Goal: Task Accomplishment & Management: Use online tool/utility

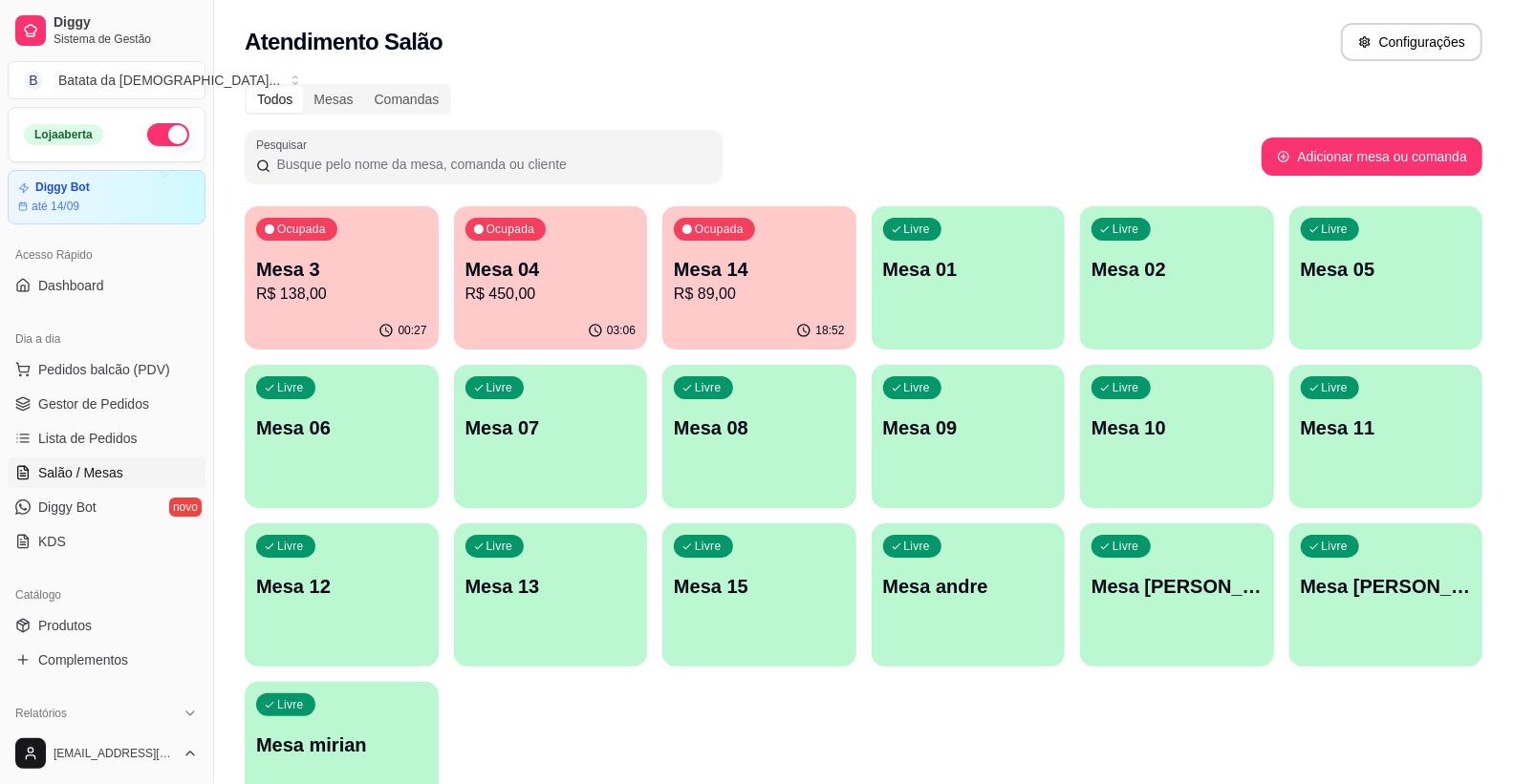
click at [754, 275] on p "Mesa 14" at bounding box center [759, 269] width 171 height 27
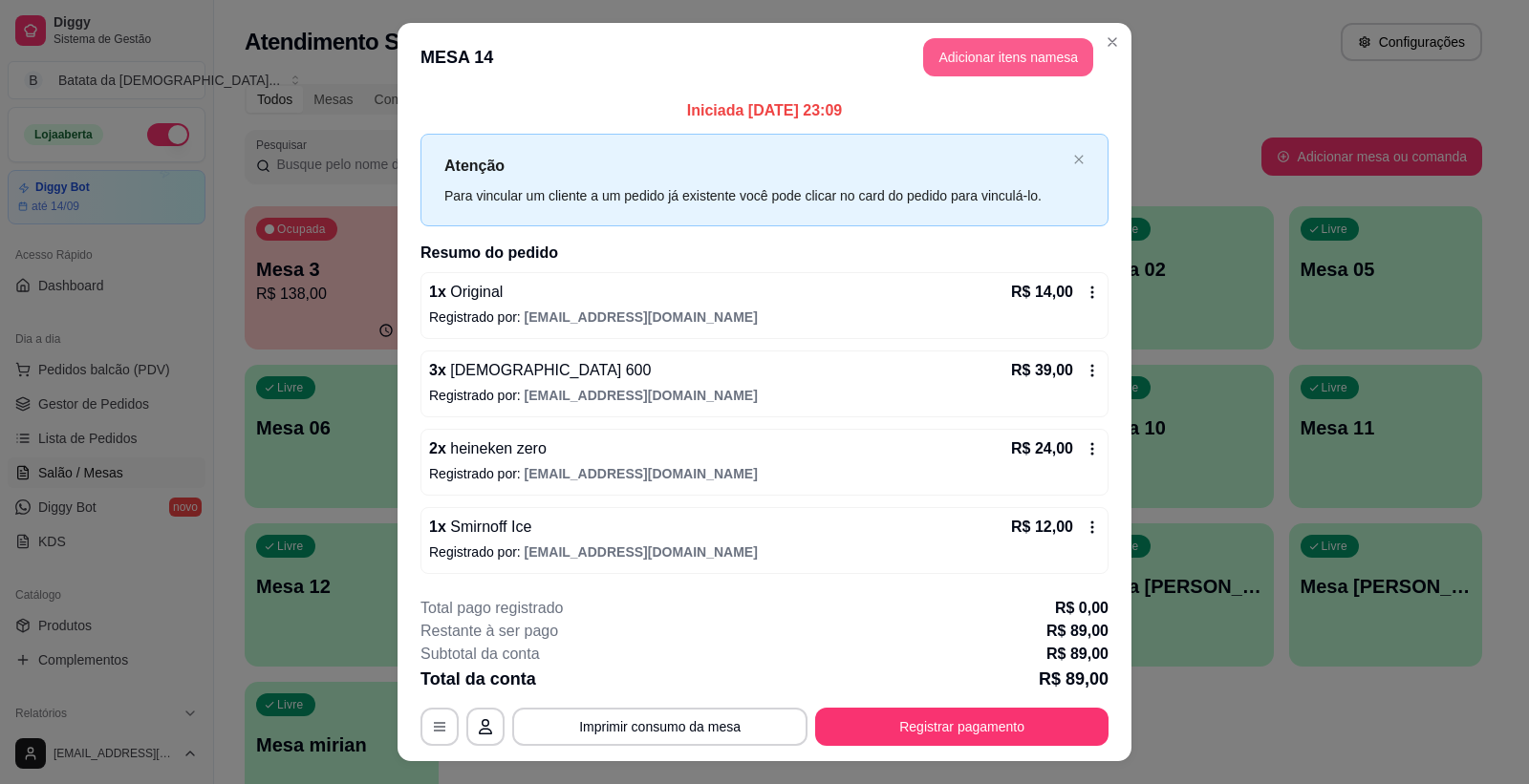
click at [1017, 59] on button "Adicionar itens na mesa" at bounding box center [1008, 57] width 170 height 38
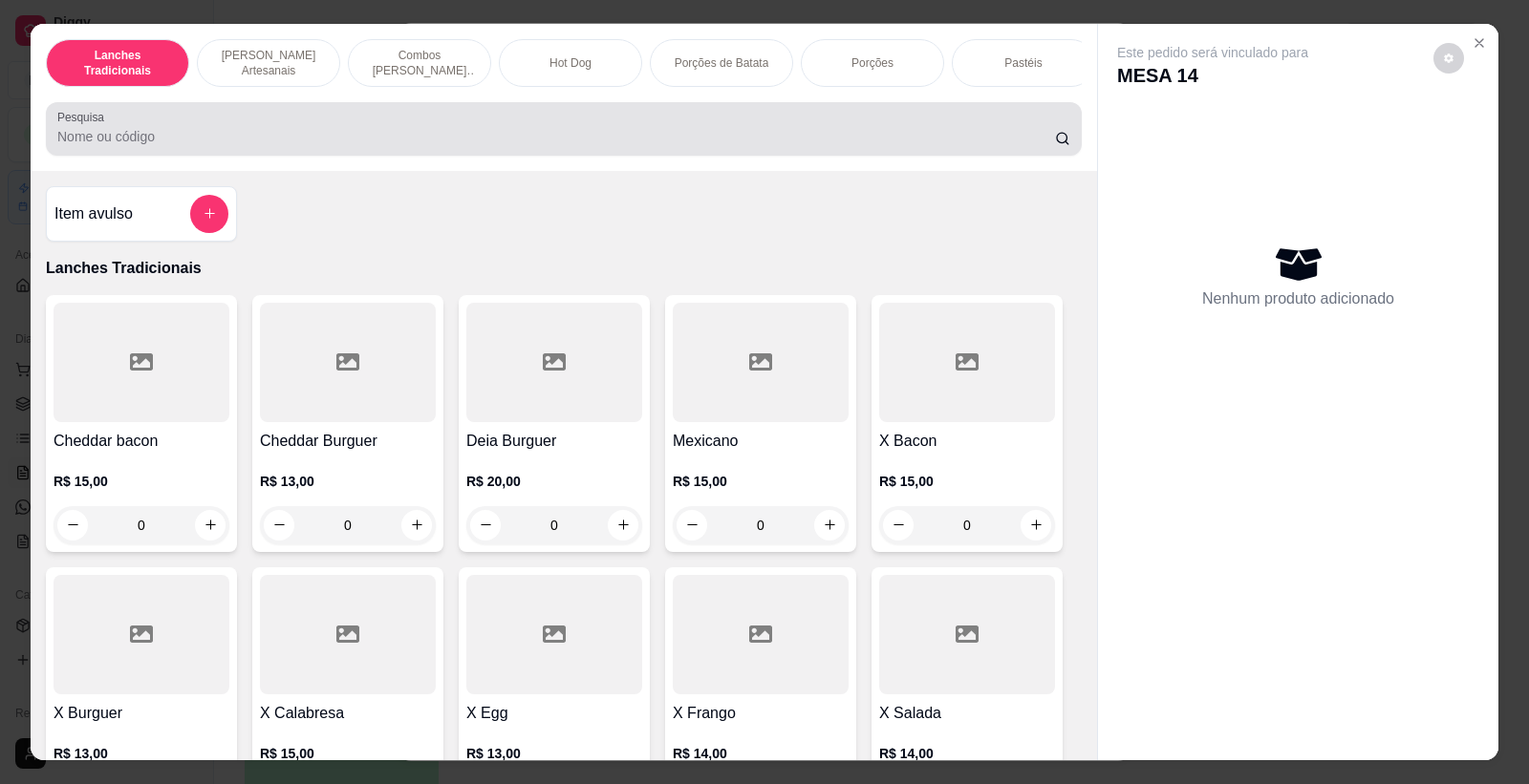
click at [614, 146] on input "Pesquisa" at bounding box center [557, 136] width 998 height 19
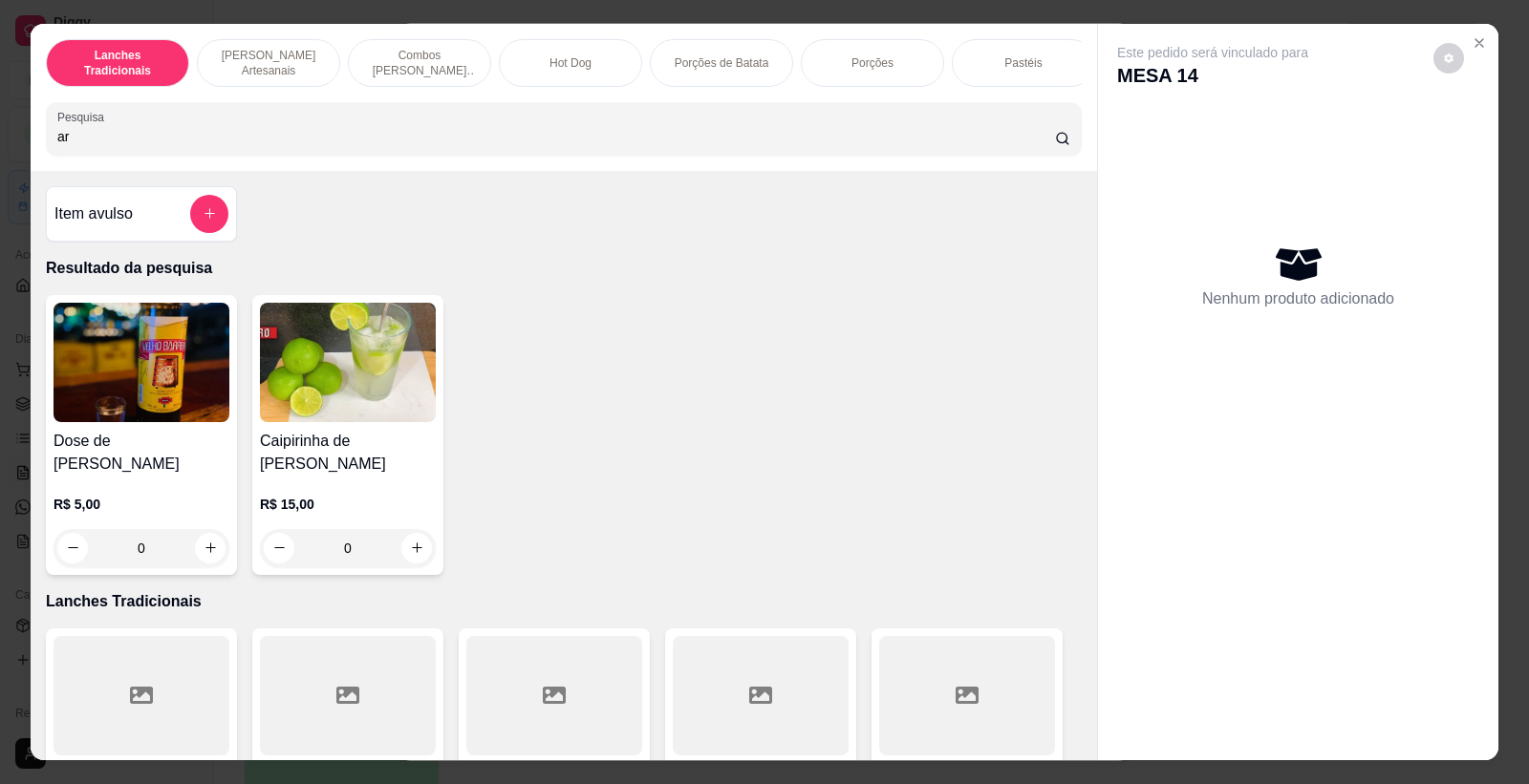
type input "a"
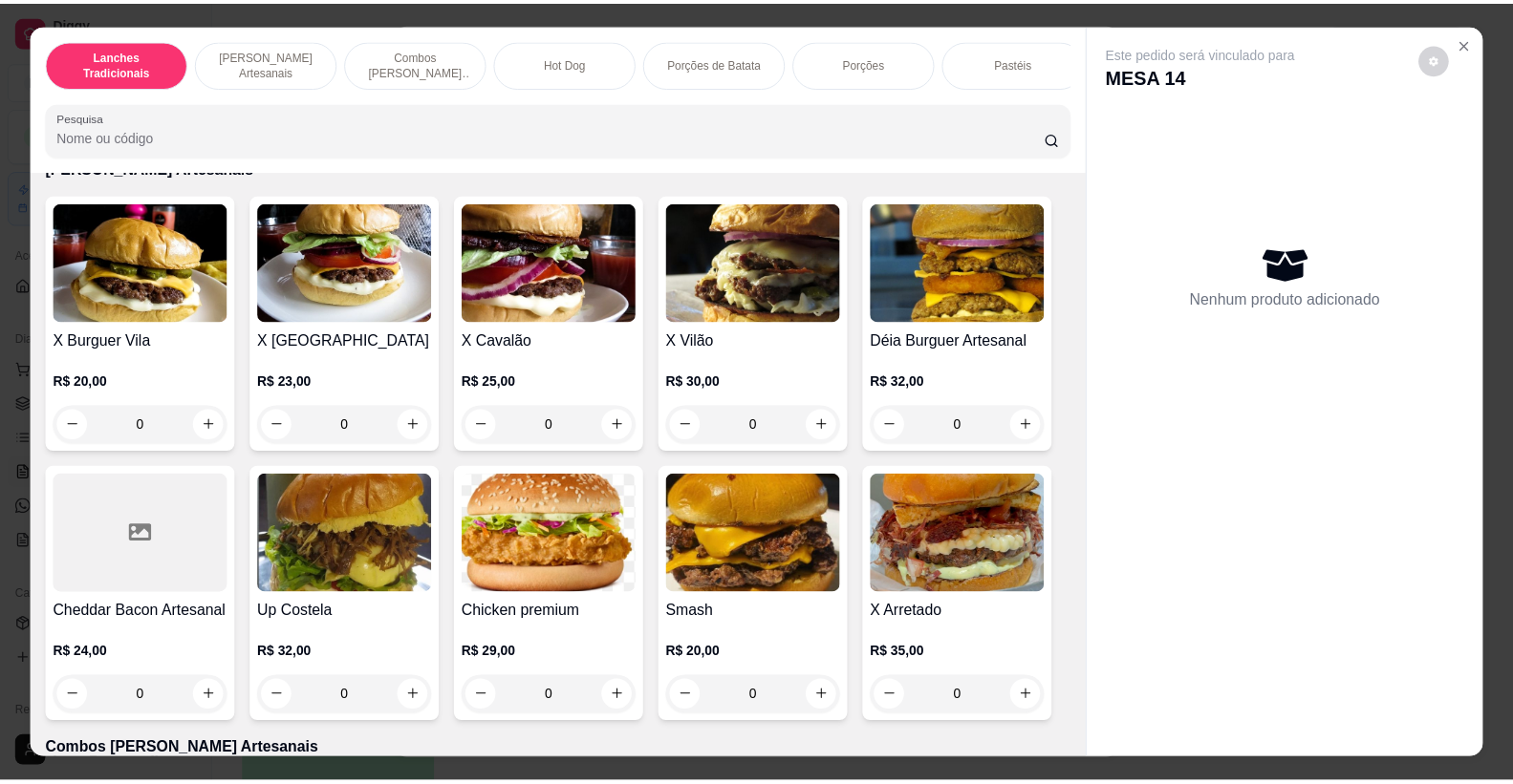
scroll to position [1061, 0]
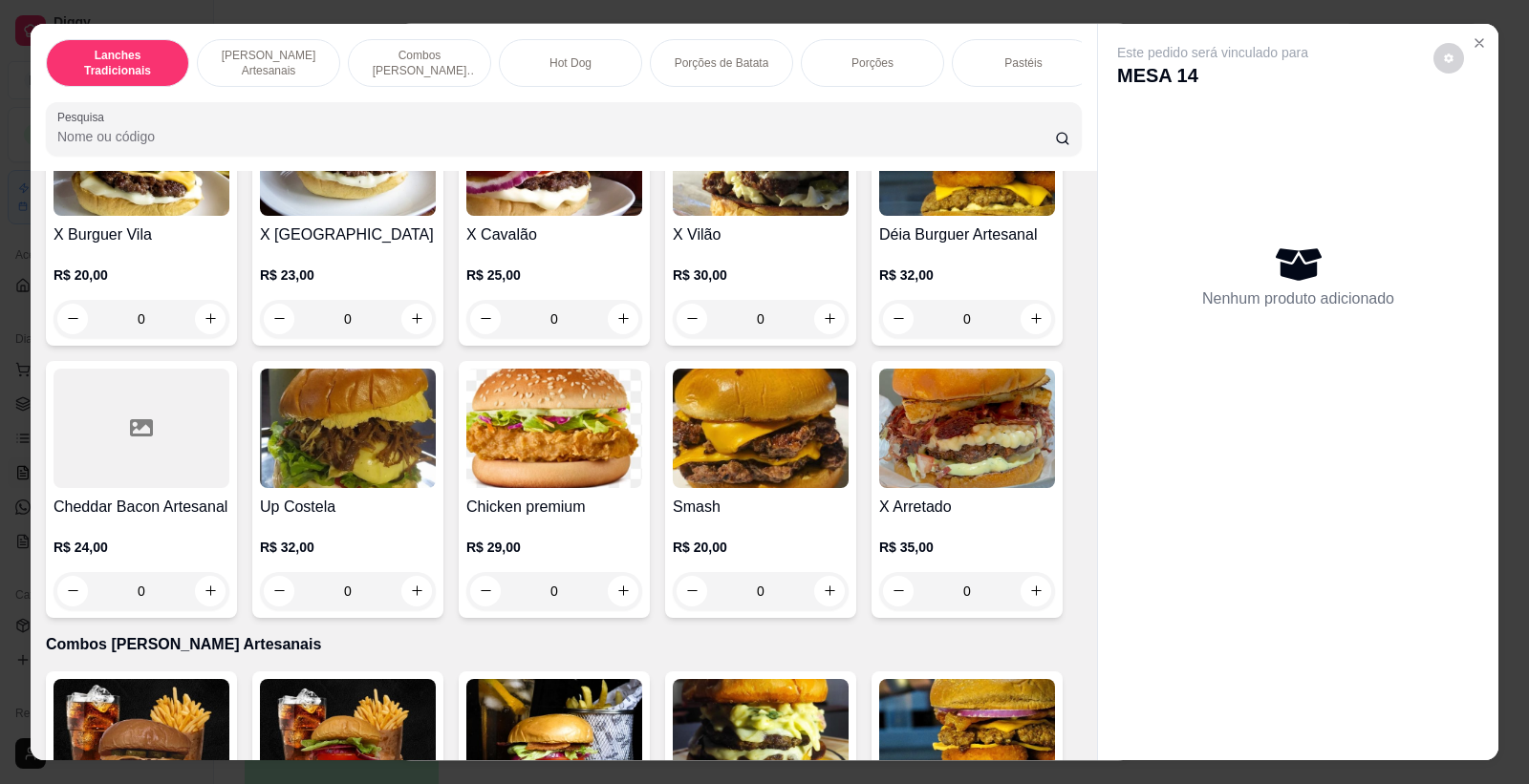
click at [976, 535] on div "R$ 35,00 0" at bounding box center [967, 564] width 176 height 91
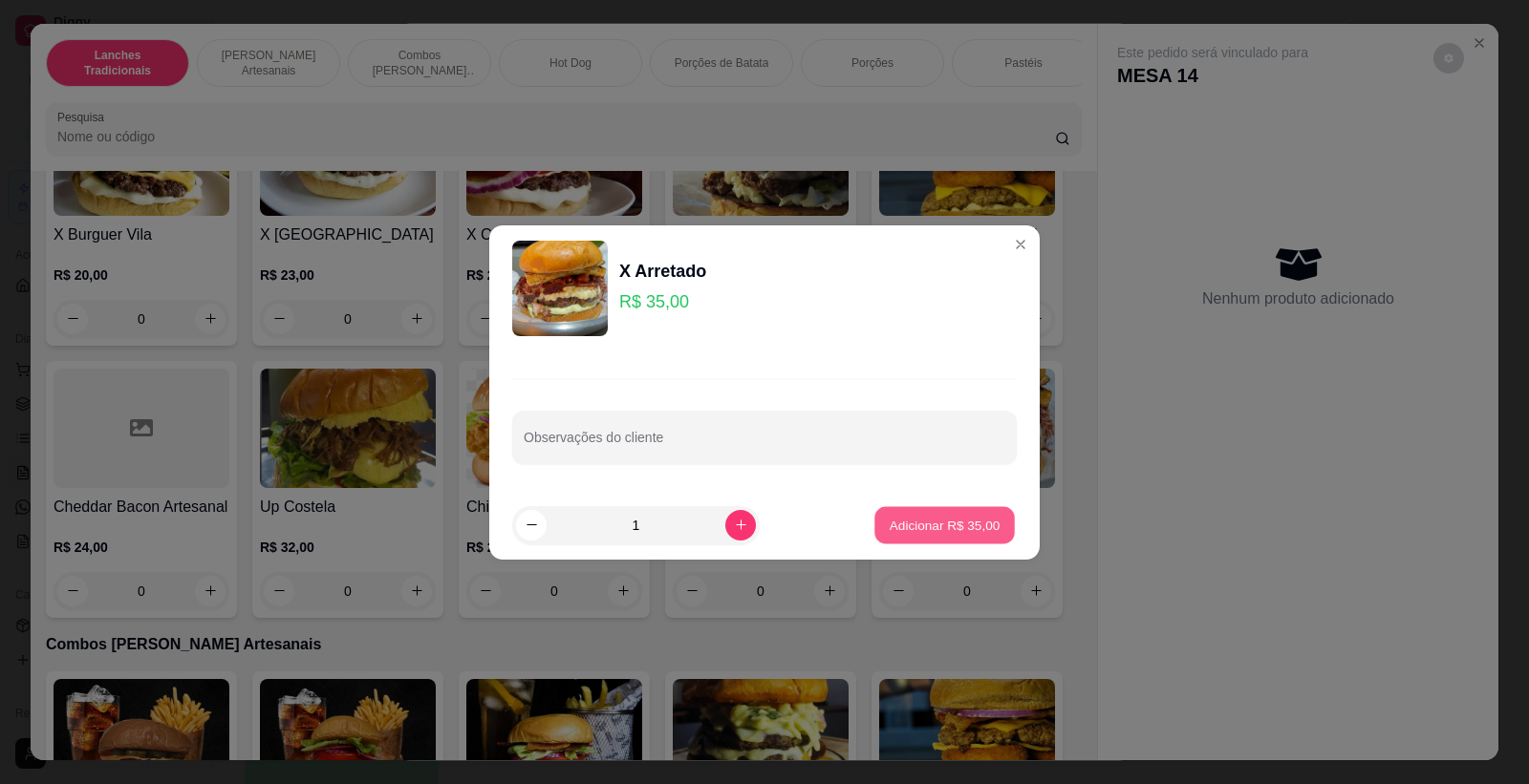
click at [942, 523] on p "Adicionar R$ 35,00" at bounding box center [945, 525] width 111 height 18
type input "1"
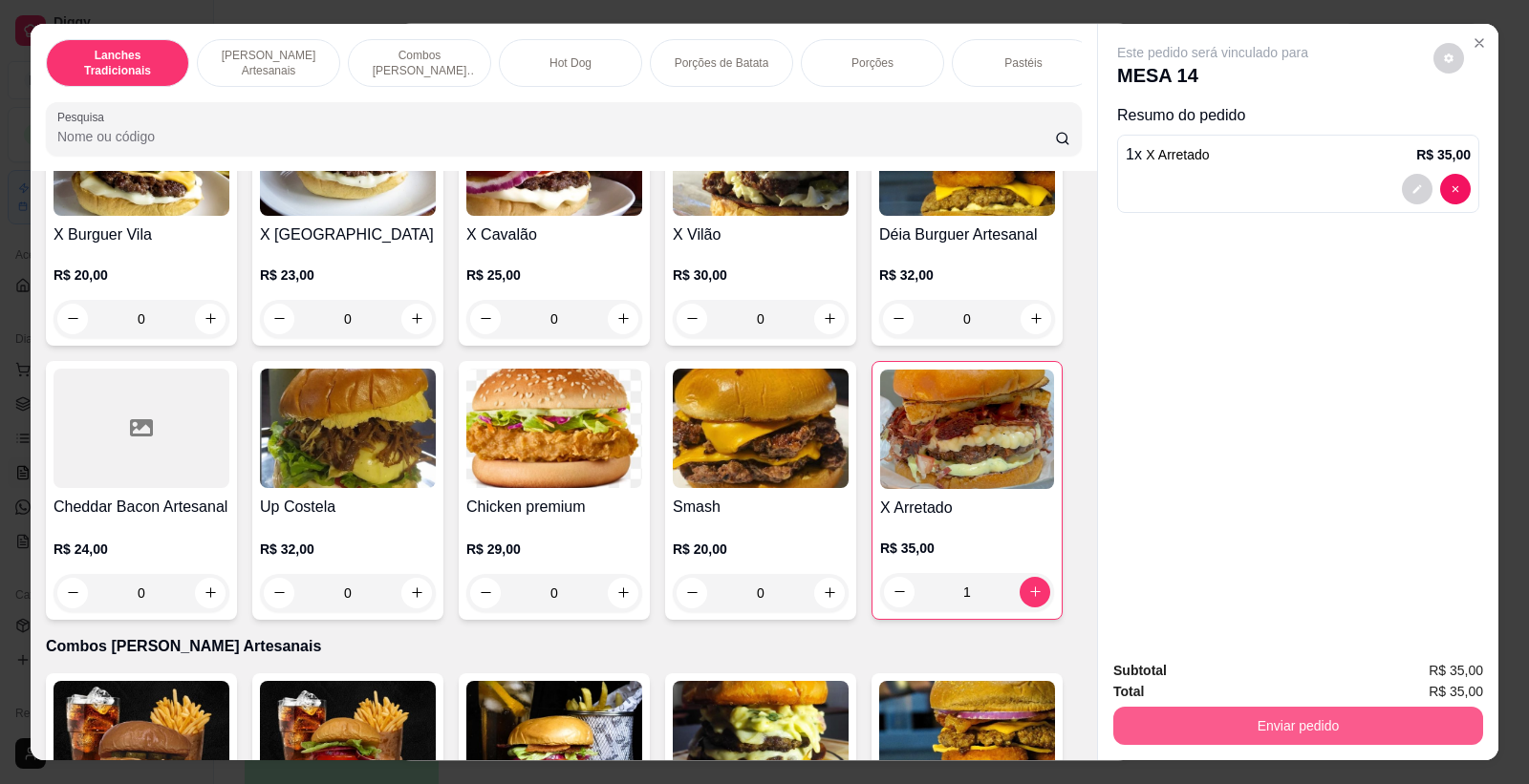
click at [1350, 724] on button "Enviar pedido" at bounding box center [1298, 726] width 370 height 38
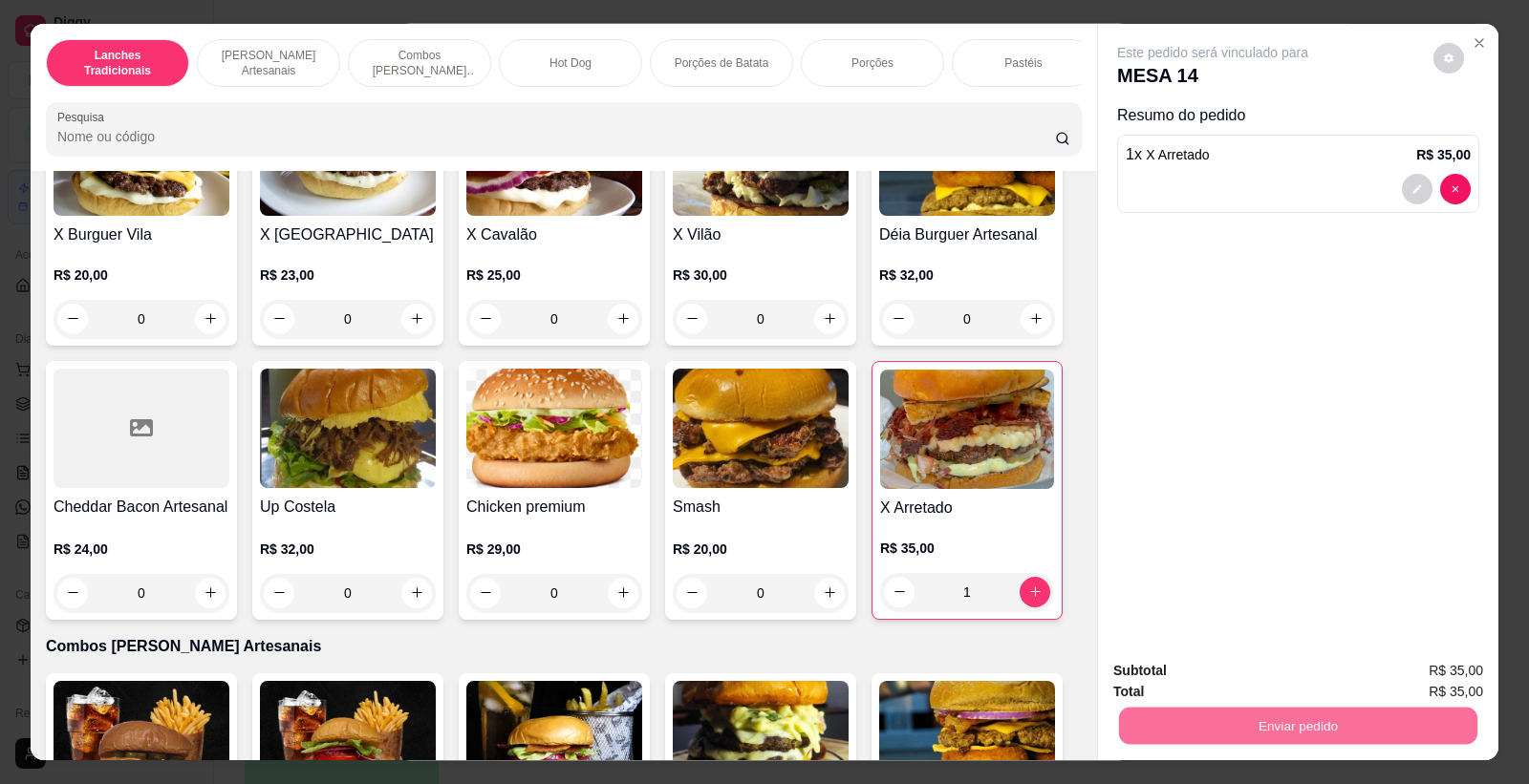
click at [1259, 690] on button "Não registrar e enviar pedido" at bounding box center [1235, 680] width 193 height 36
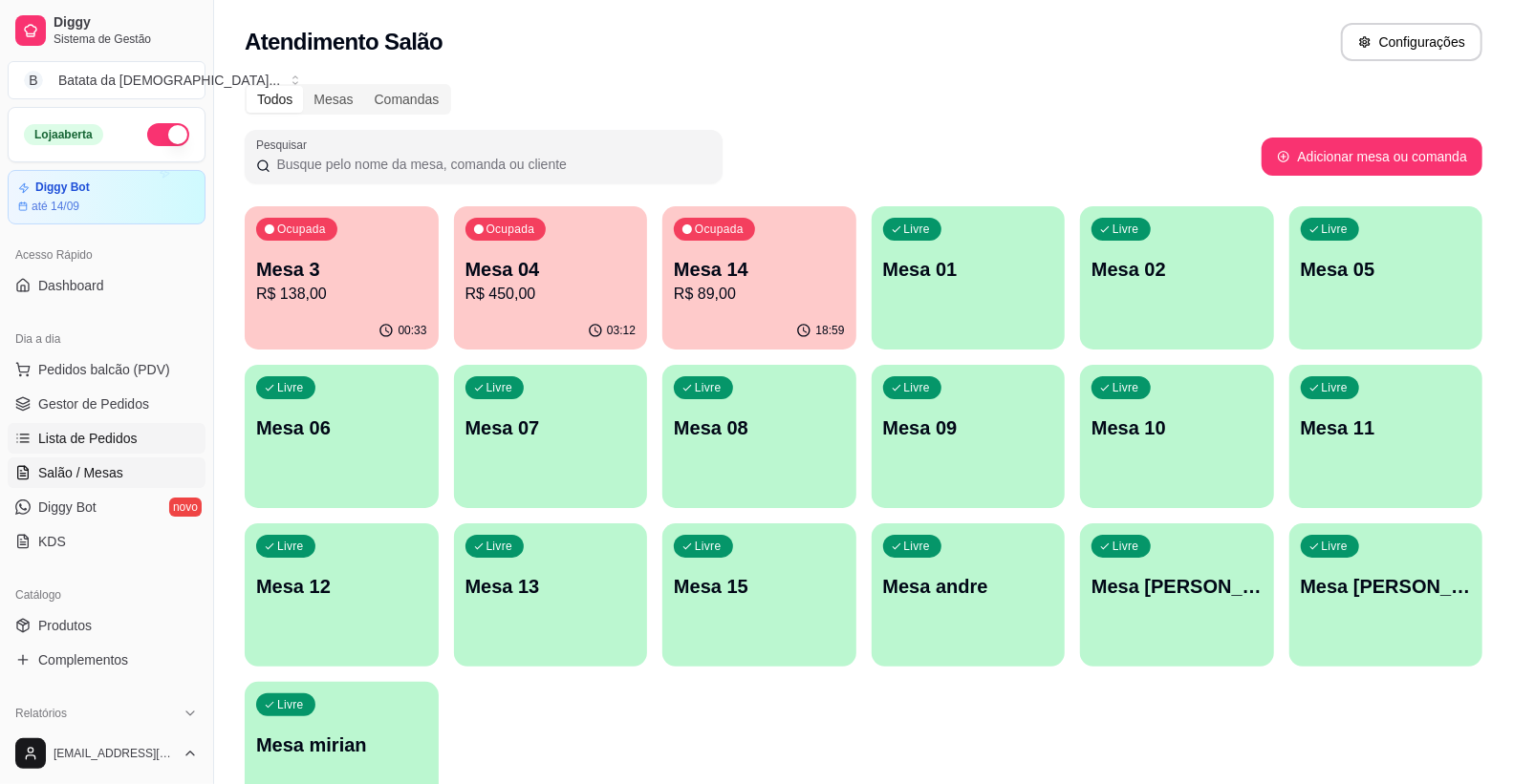
click at [79, 435] on span "Lista de Pedidos" at bounding box center [87, 438] width 99 height 19
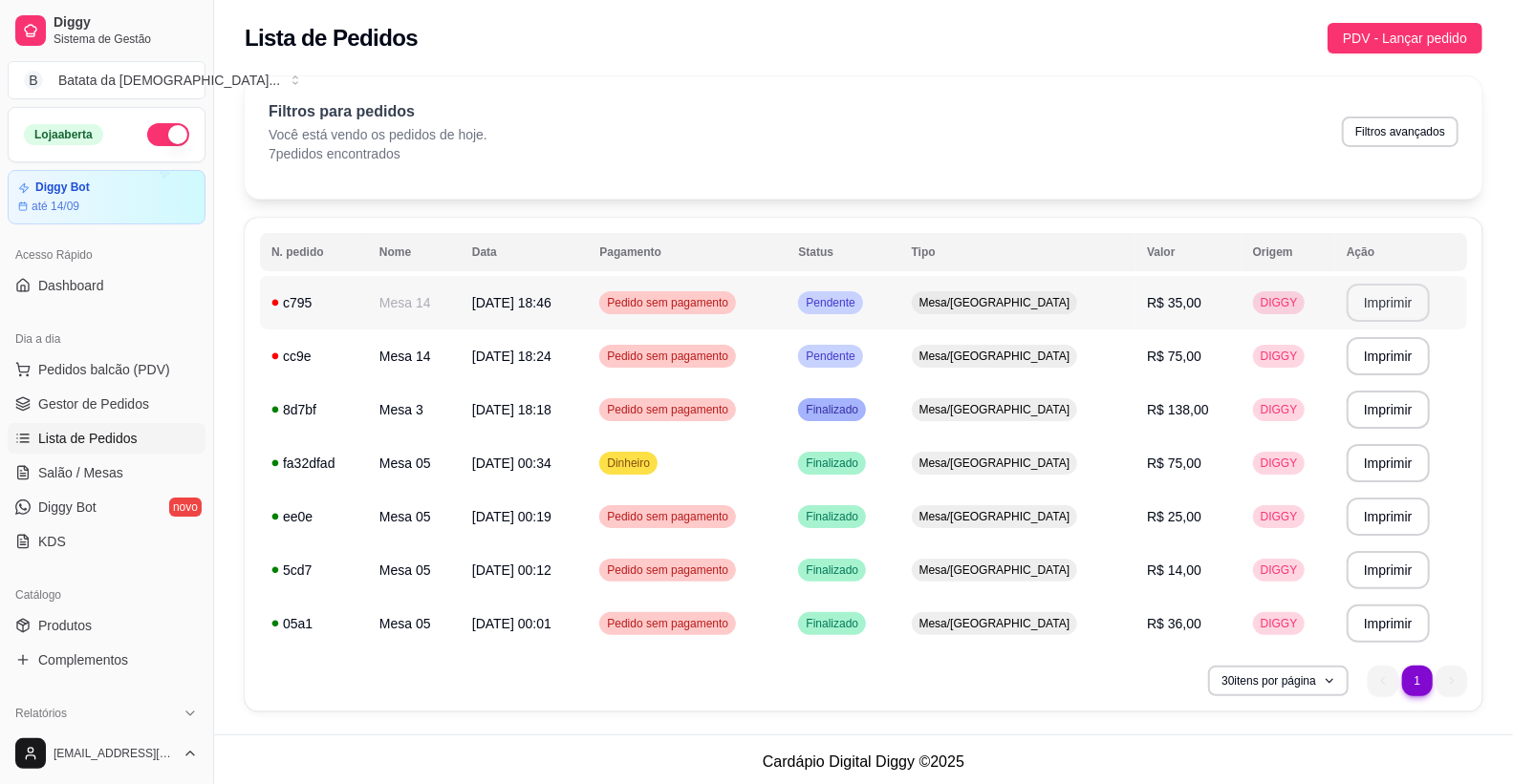
click at [1360, 310] on button "Imprimir" at bounding box center [1389, 303] width 84 height 38
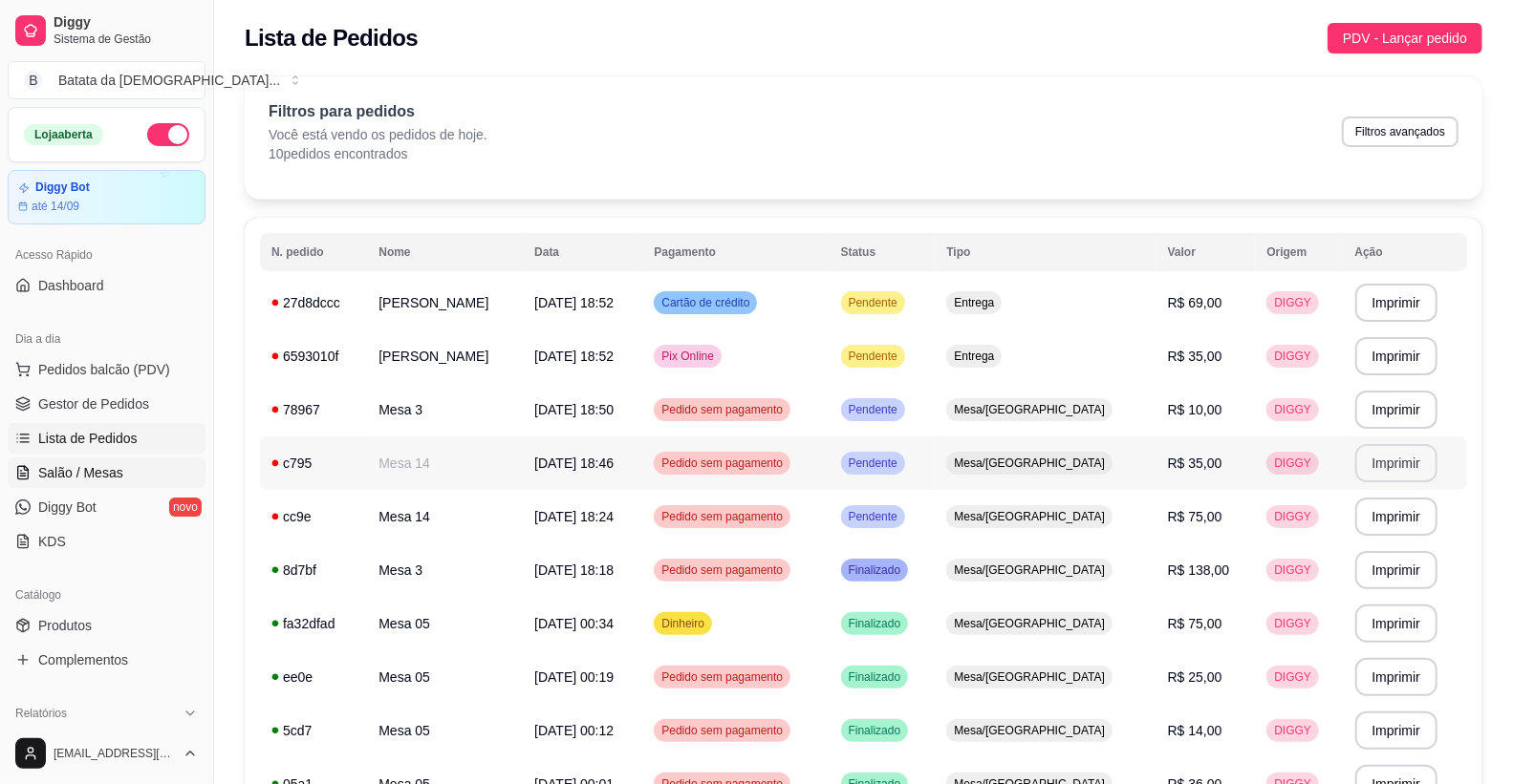
click at [105, 480] on span "Salão / Mesas" at bounding box center [81, 472] width 85 height 19
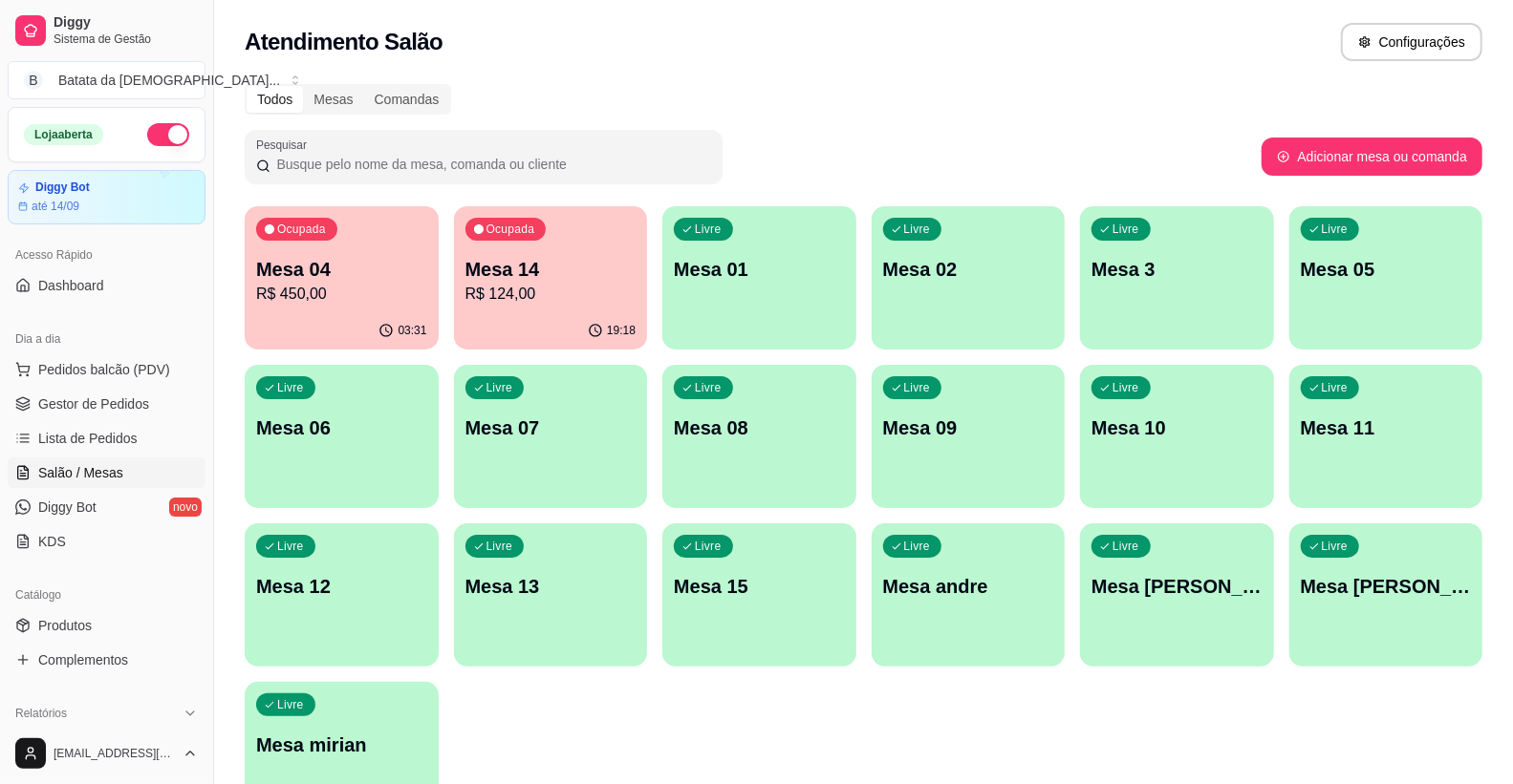
click at [523, 568] on div "Livre Mesa 13" at bounding box center [551, 583] width 194 height 120
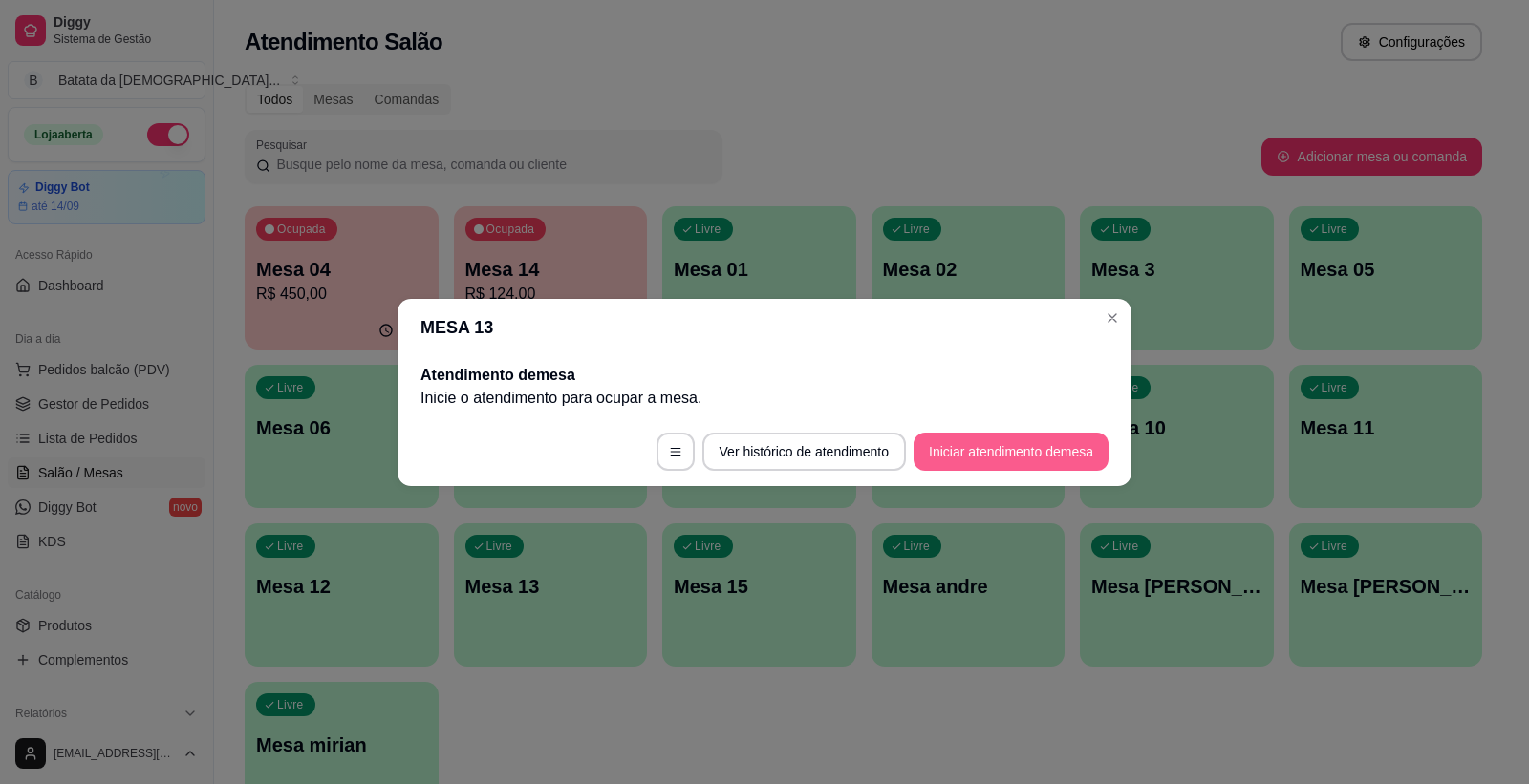
click at [995, 435] on button "Iniciar atendimento de mesa" at bounding box center [1011, 452] width 195 height 38
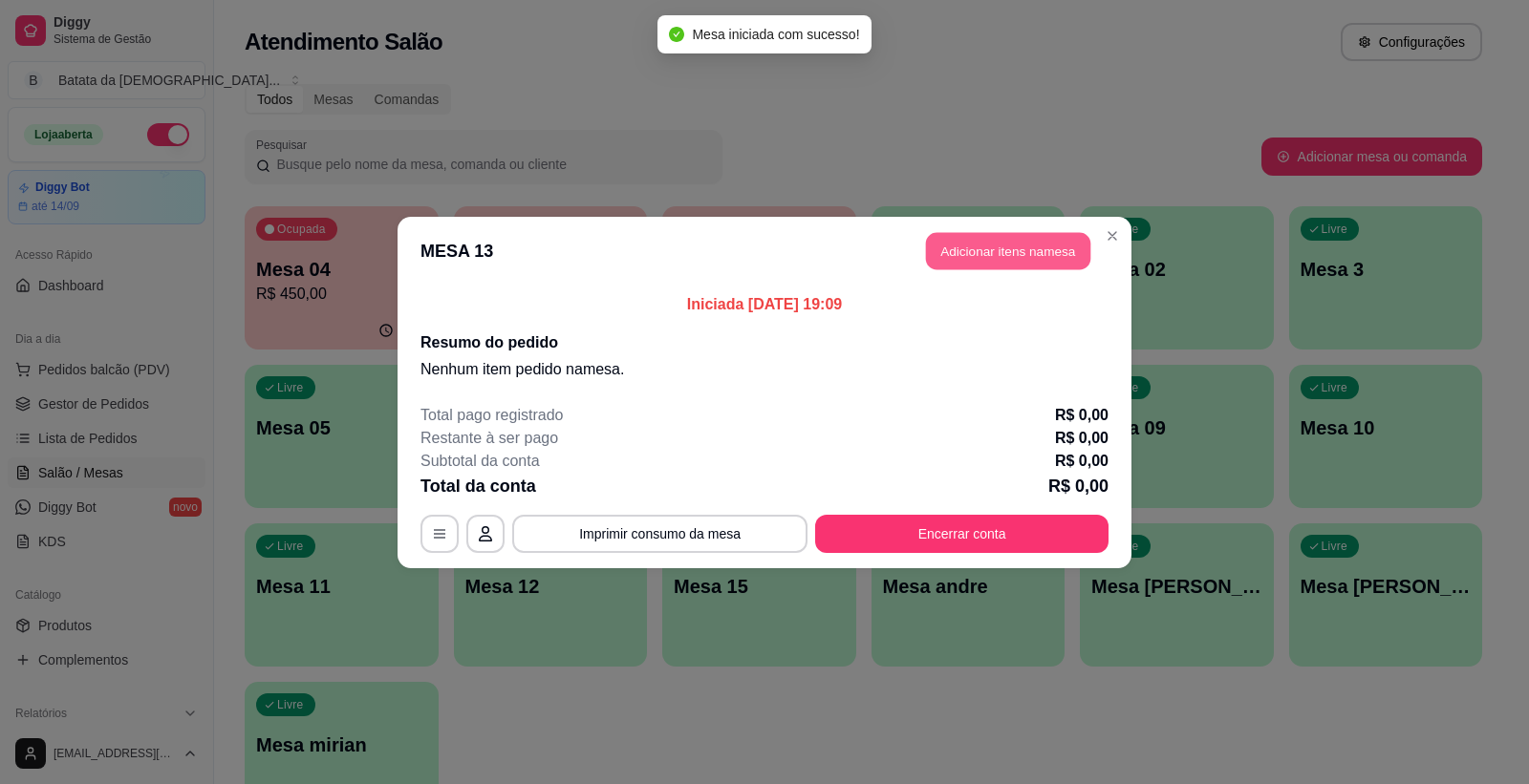
click at [1017, 236] on button "Adicionar itens na mesa" at bounding box center [1008, 251] width 164 height 38
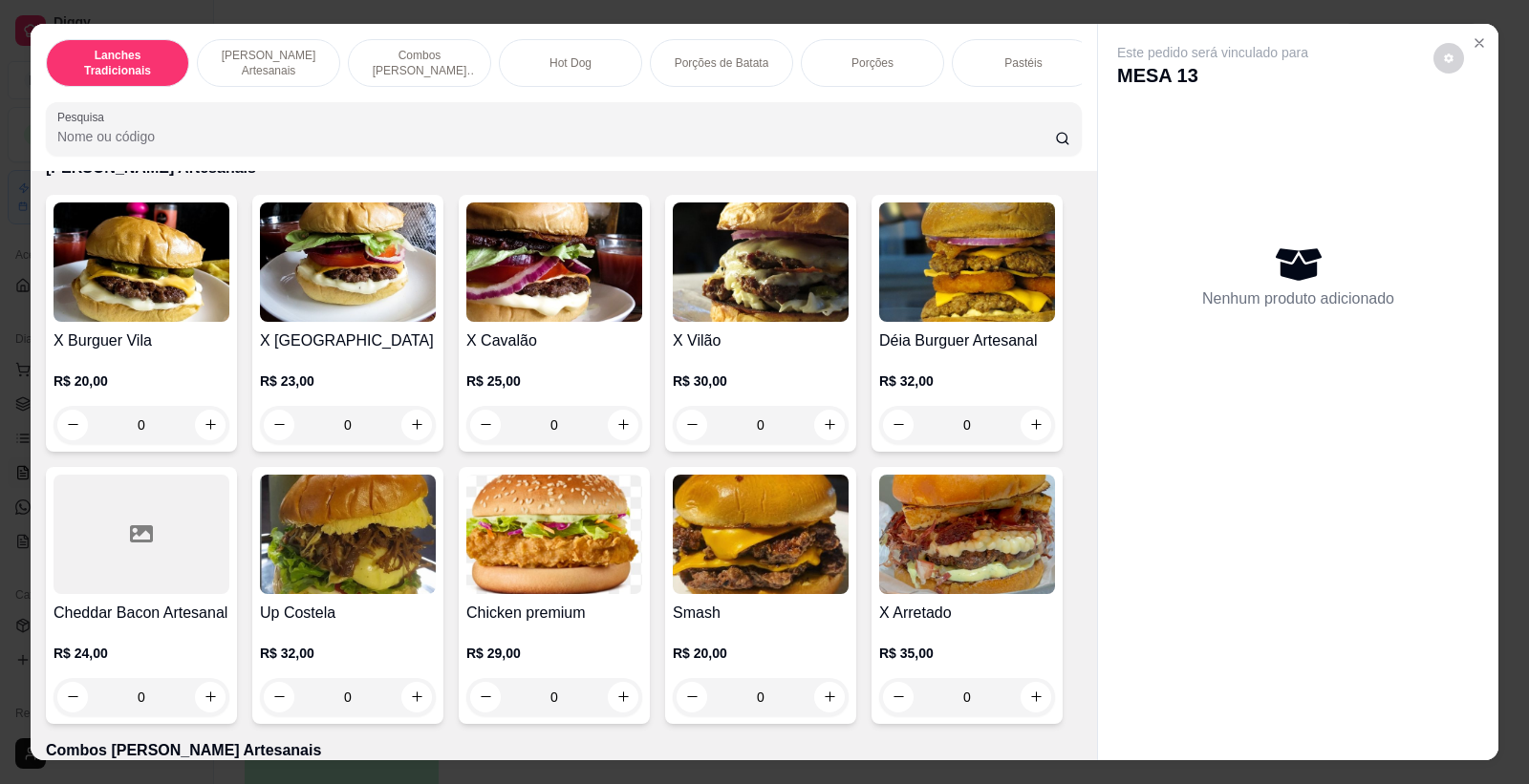
scroll to position [1061, 0]
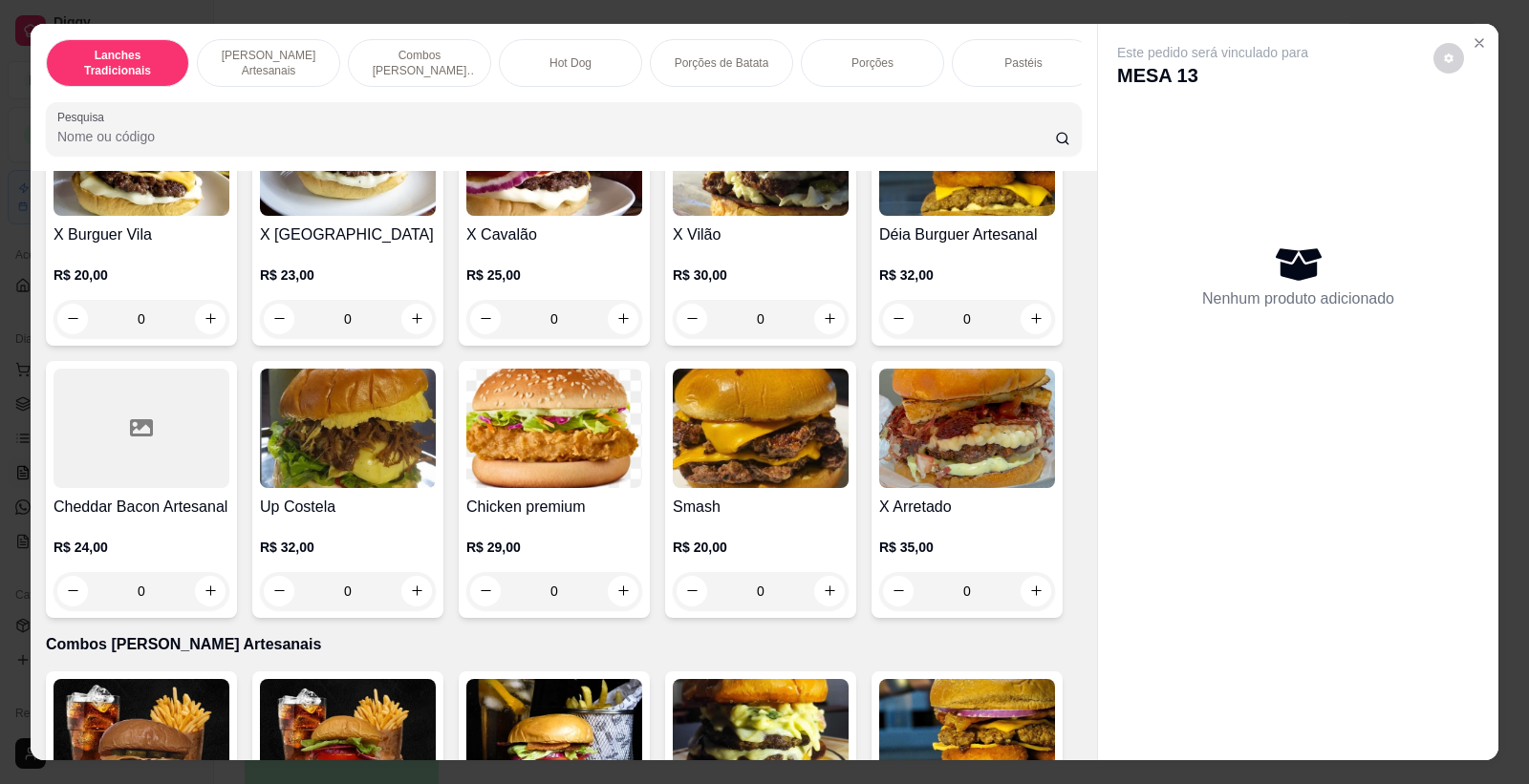
click at [973, 556] on p "R$ 35,00" at bounding box center [967, 547] width 176 height 19
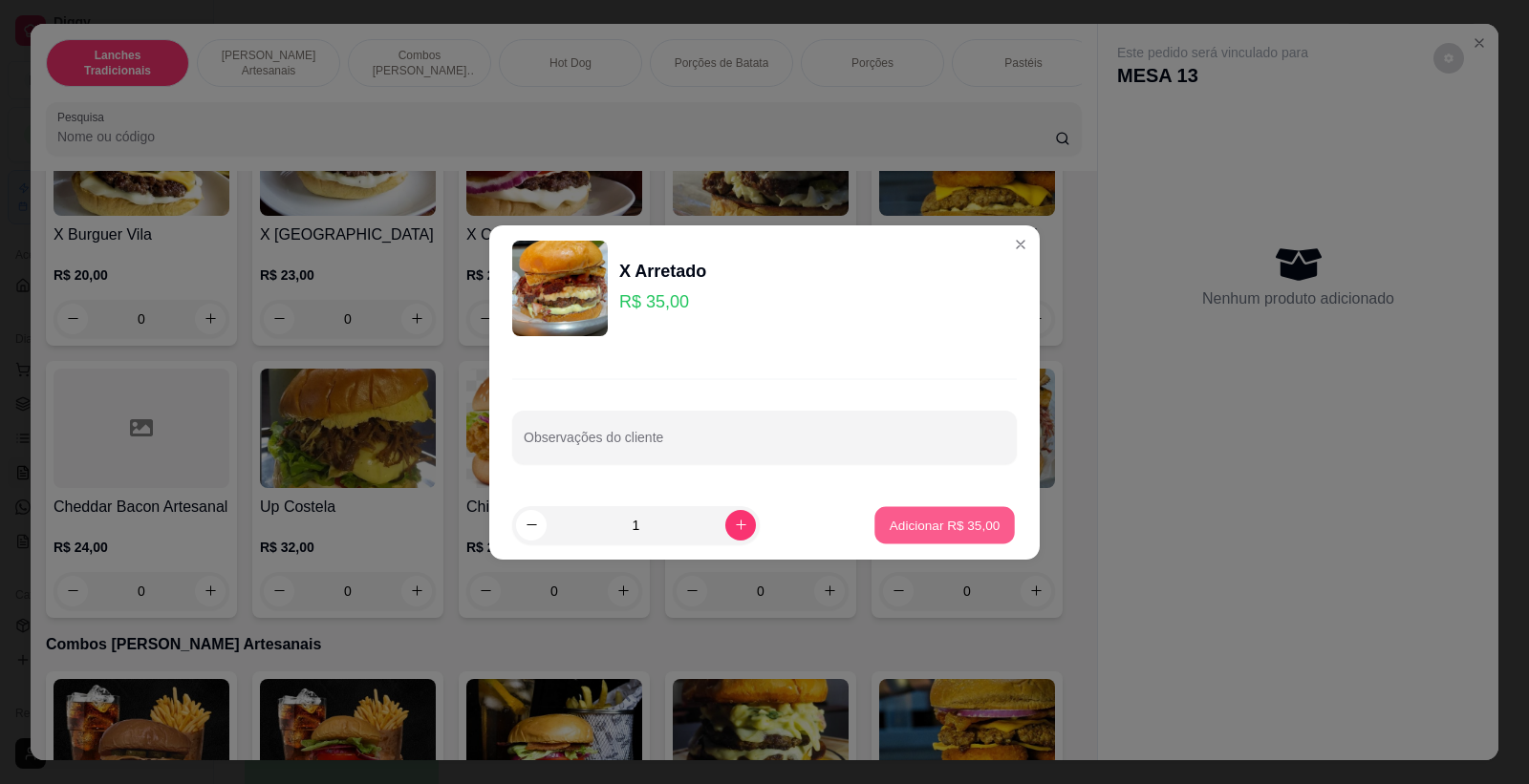
click at [947, 523] on p "Adicionar R$ 35,00" at bounding box center [945, 525] width 111 height 18
type input "1"
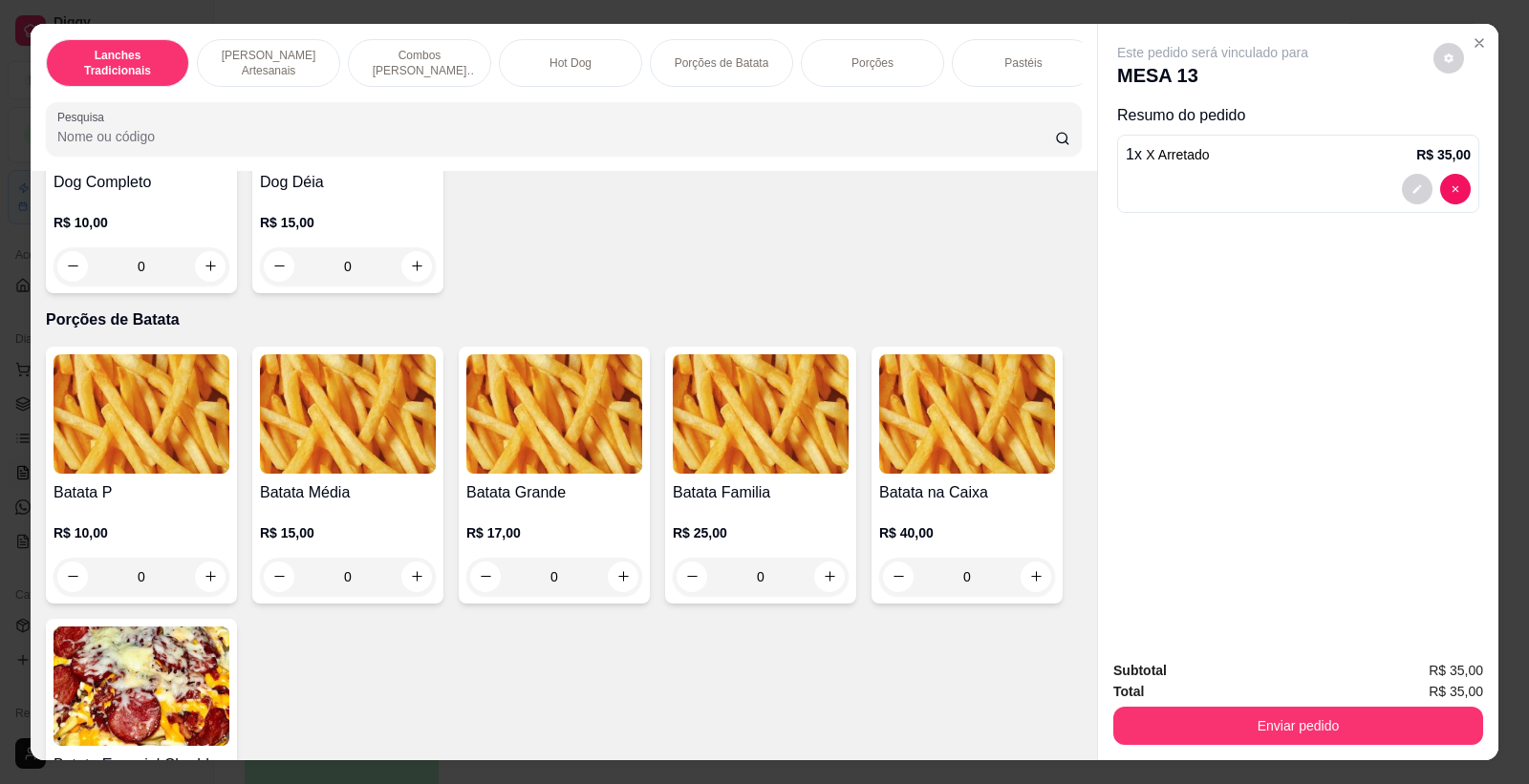
scroll to position [2335, 0]
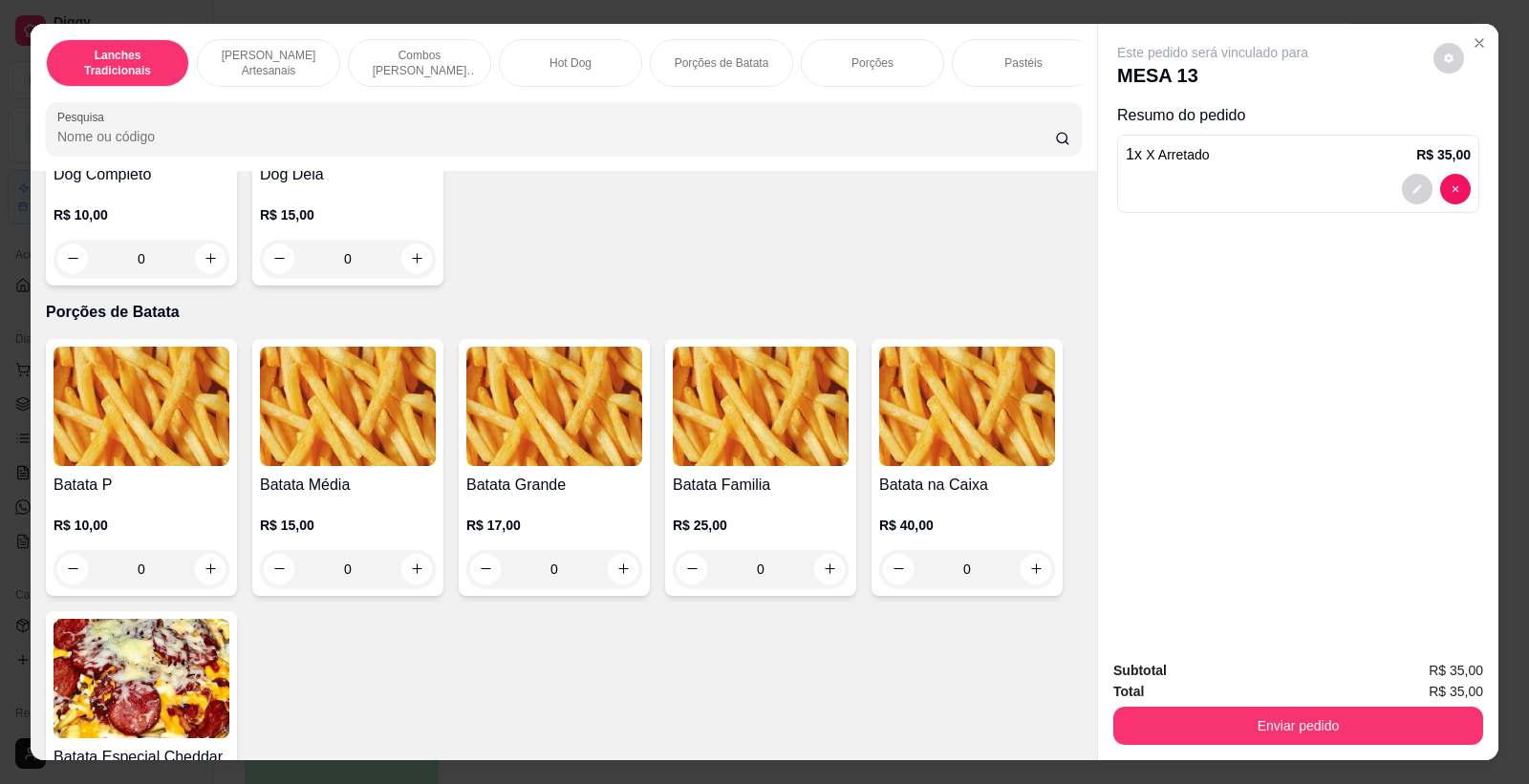
click at [95, 435] on img at bounding box center [141, 406] width 176 height 119
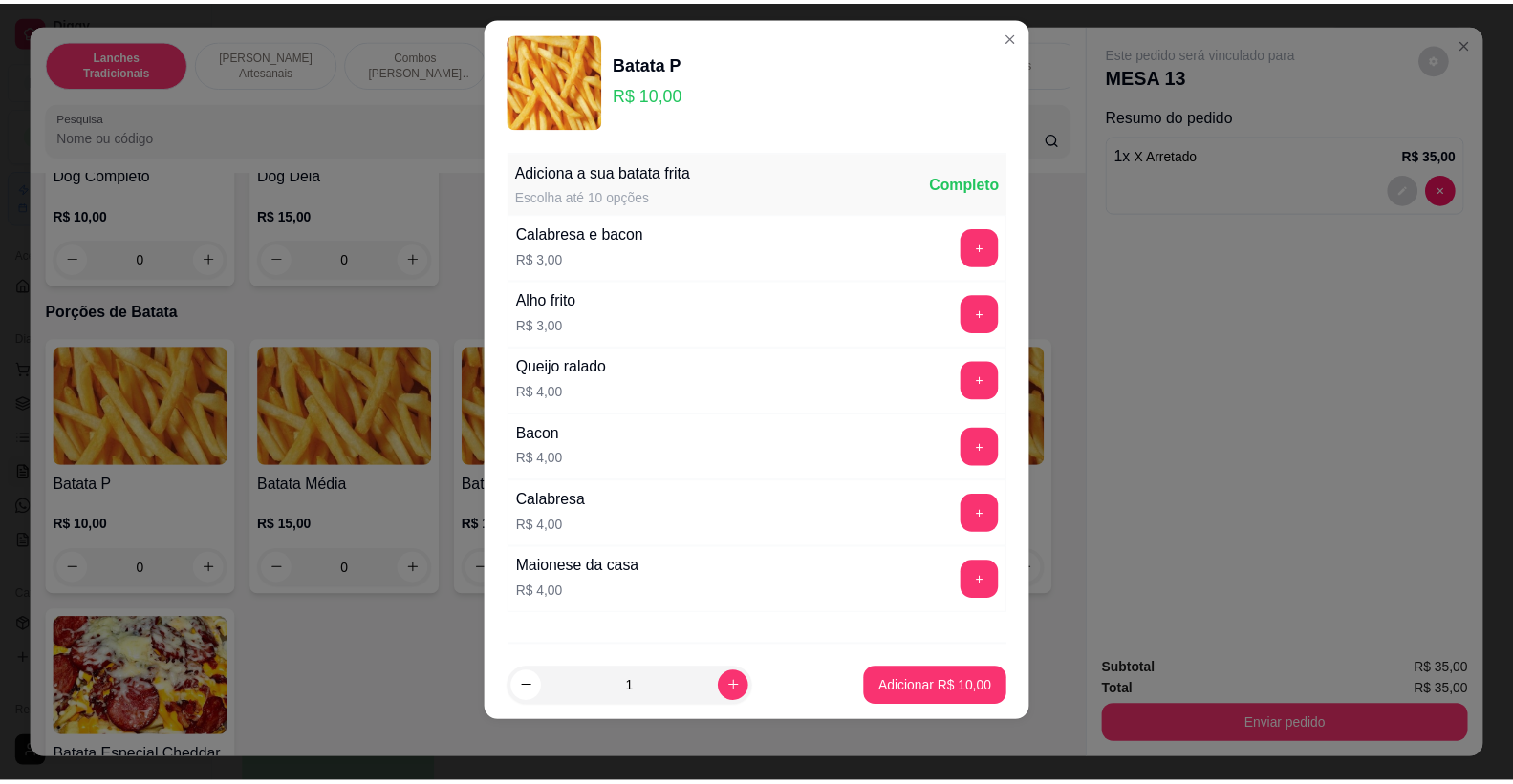
scroll to position [105, 0]
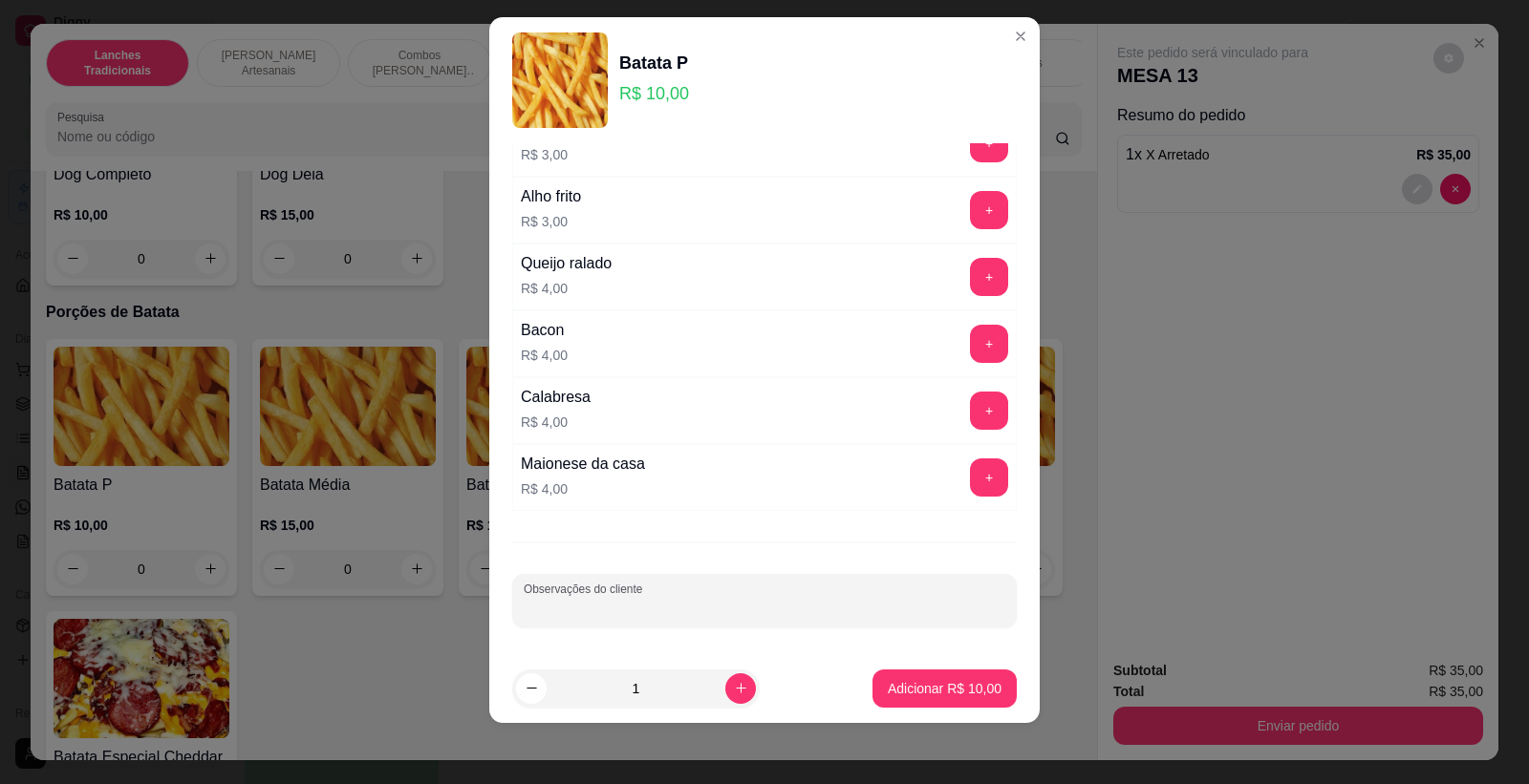
click at [624, 598] on div "Observações do cliente" at bounding box center [764, 601] width 505 height 54
type input "bastante molho"
click at [888, 693] on p "Adicionar R$ 10,00" at bounding box center [944, 689] width 113 height 19
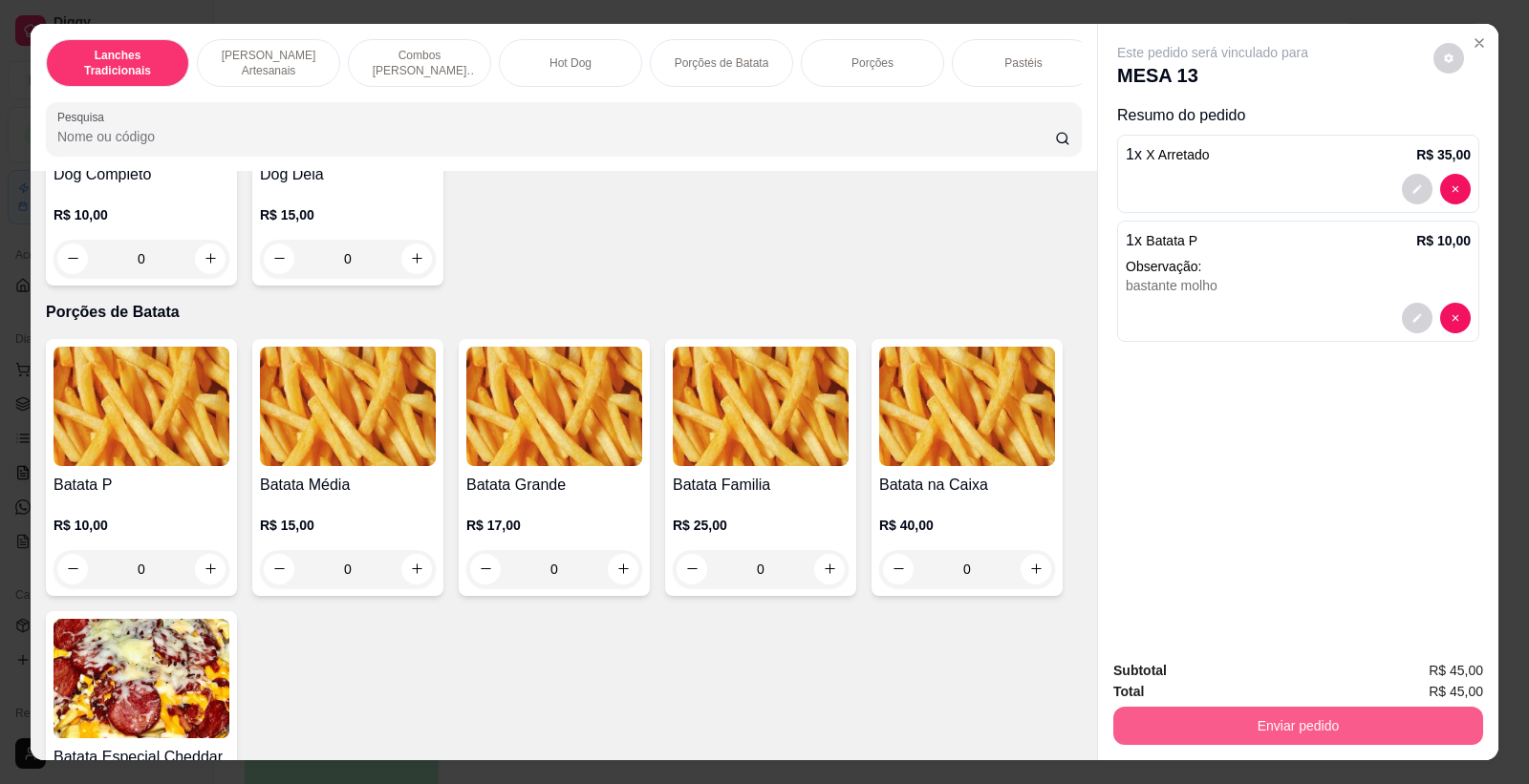
click at [1142, 707] on button "Enviar pedido" at bounding box center [1298, 726] width 370 height 38
click at [1164, 729] on button "Enviar pedido" at bounding box center [1298, 727] width 359 height 38
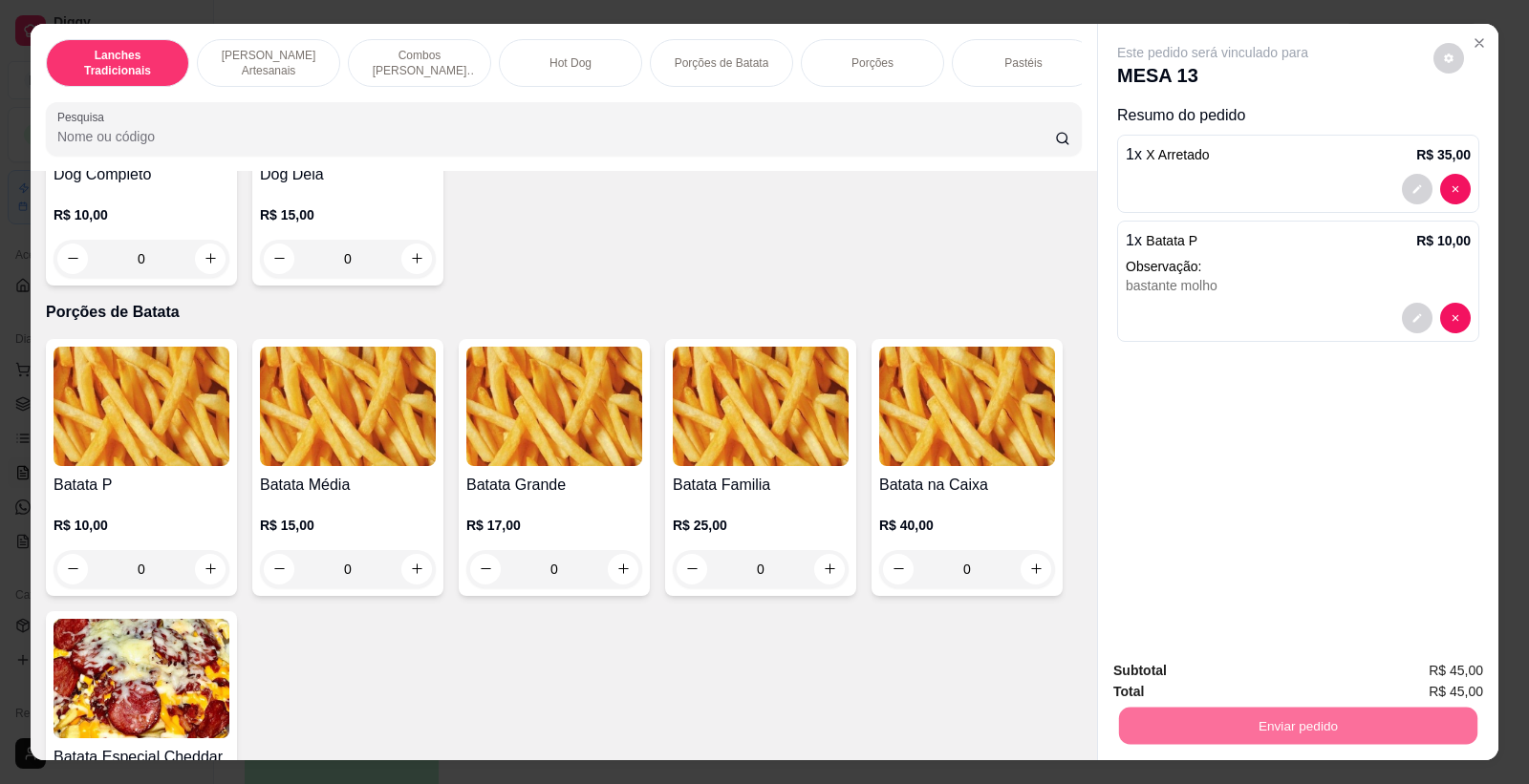
click at [1201, 684] on button "Não registrar e enviar pedido" at bounding box center [1235, 679] width 193 height 36
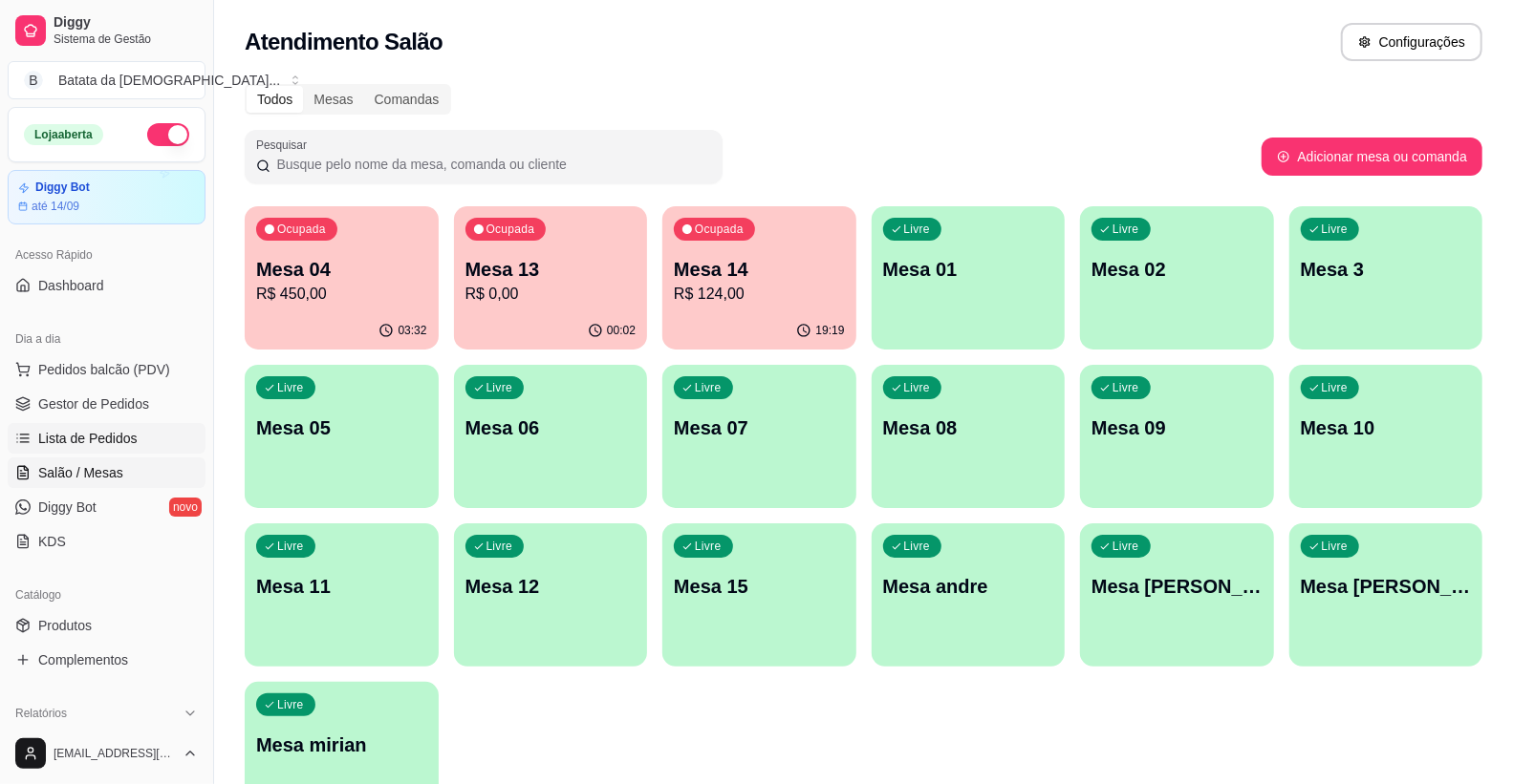
click at [63, 433] on span "Lista de Pedidos" at bounding box center [87, 438] width 99 height 19
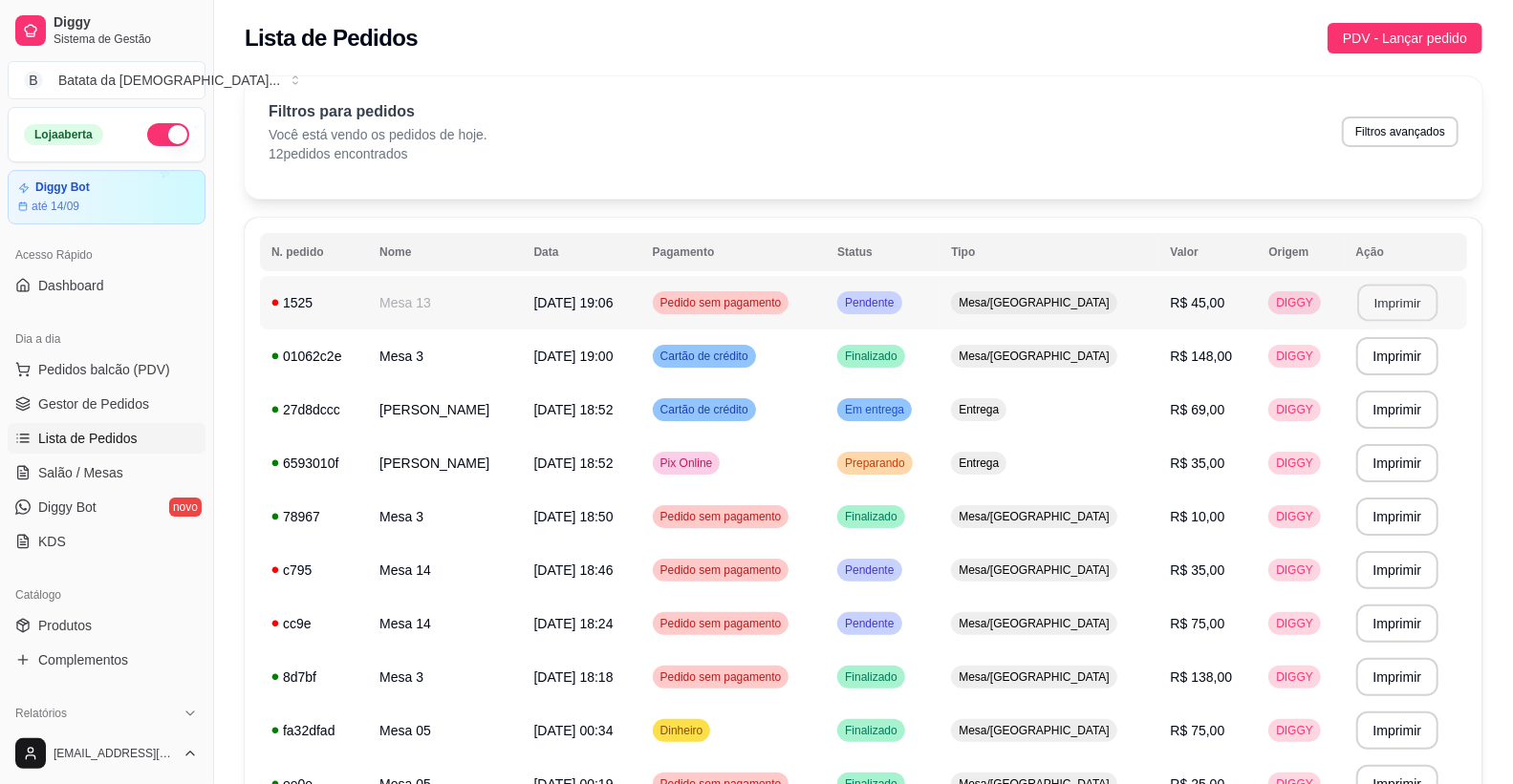
click at [1437, 307] on button "Imprimir" at bounding box center [1397, 304] width 81 height 38
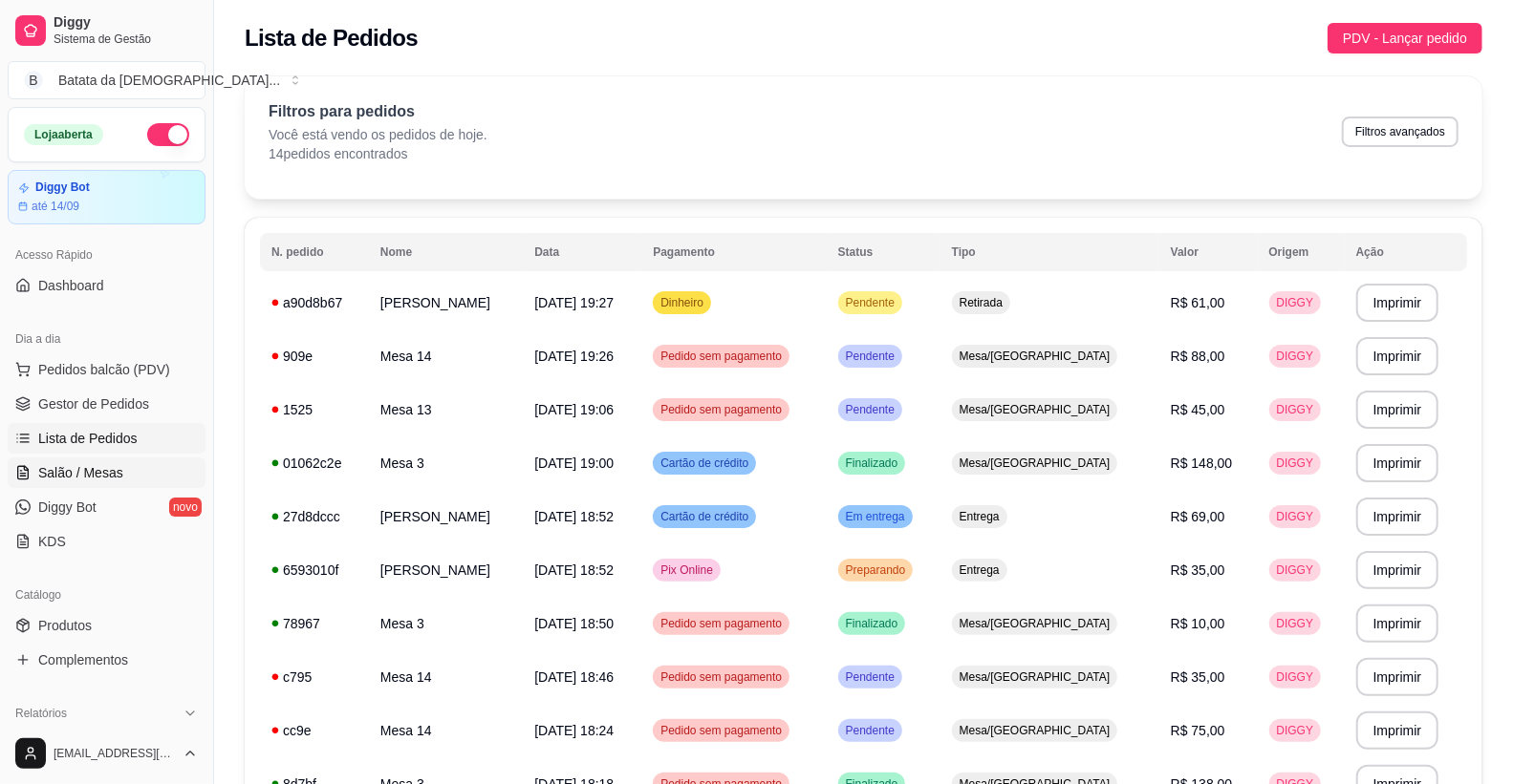
click at [109, 479] on span "Salão / Mesas" at bounding box center [81, 472] width 85 height 19
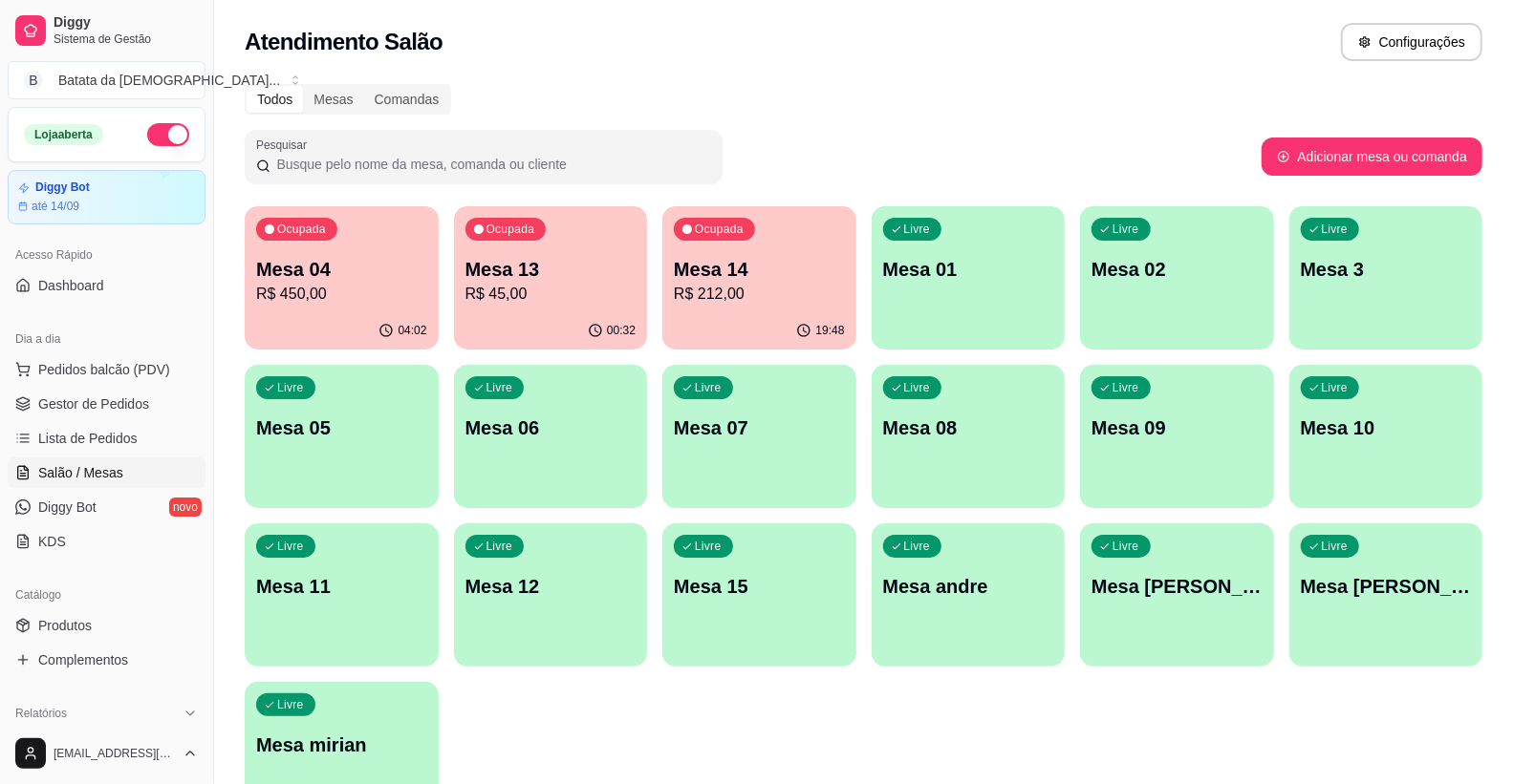
click at [604, 285] on p "R$ 45,00" at bounding box center [551, 294] width 171 height 23
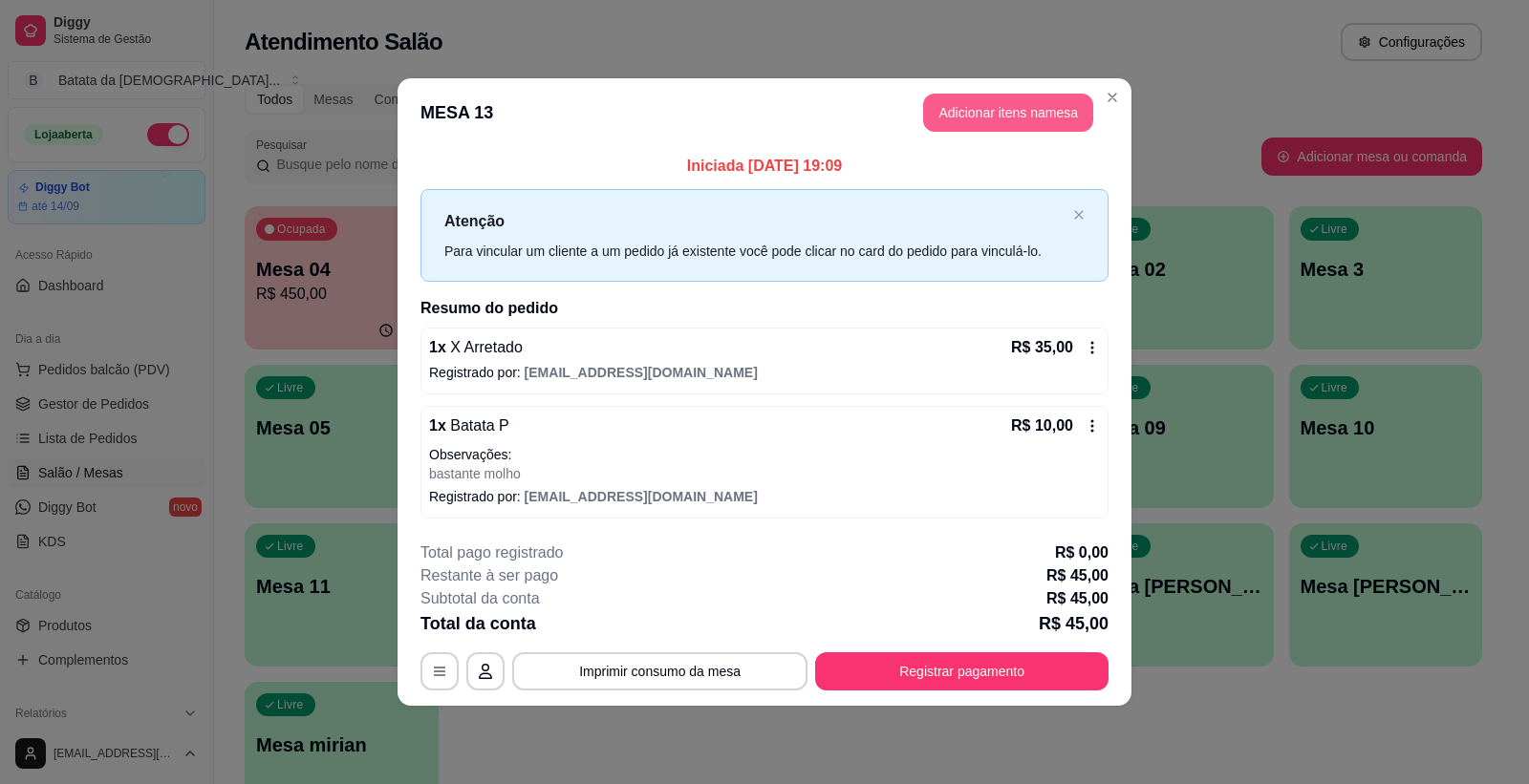
click at [1050, 100] on button "Adicionar itens na mesa" at bounding box center [1008, 112] width 170 height 38
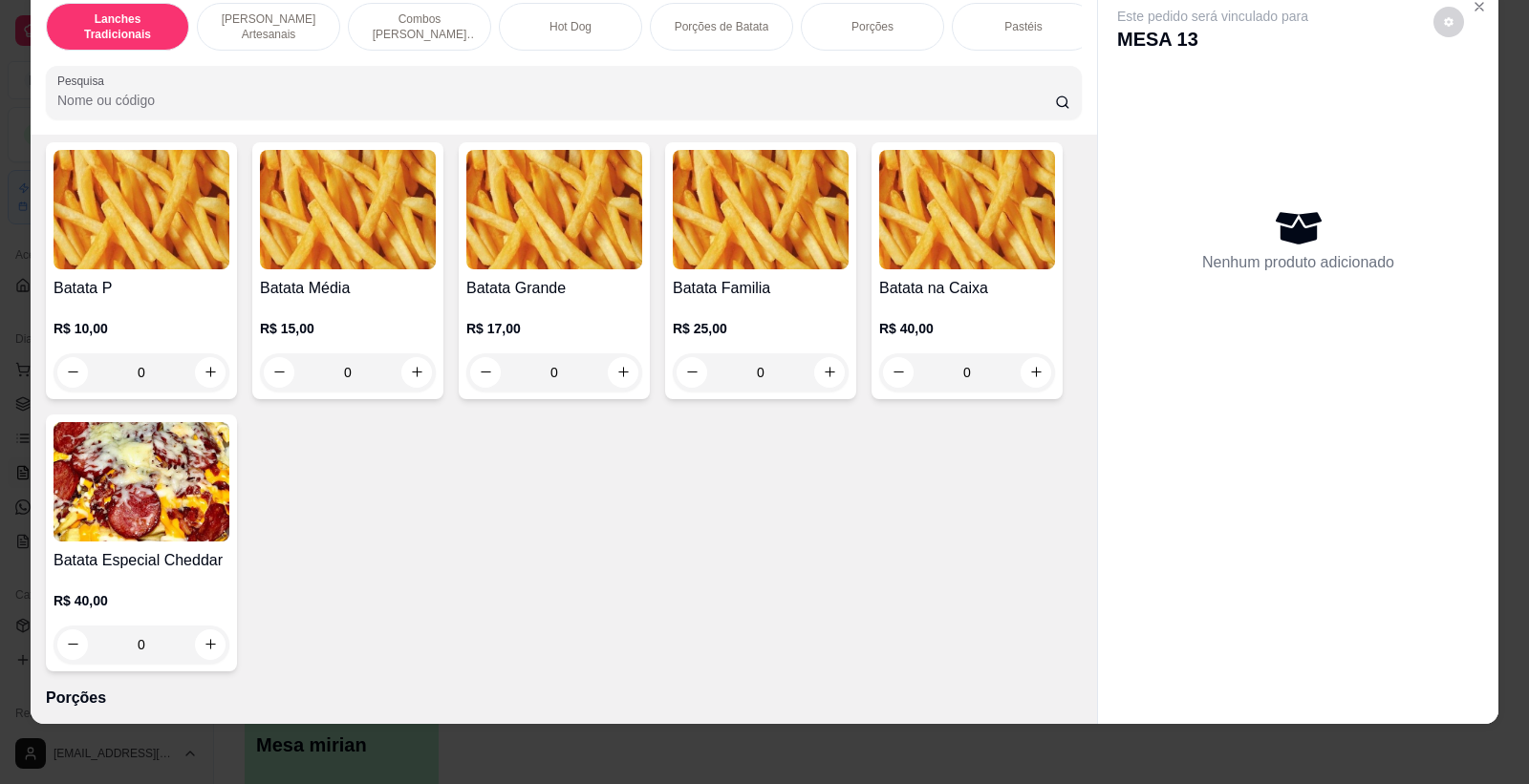
scroll to position [2441, 0]
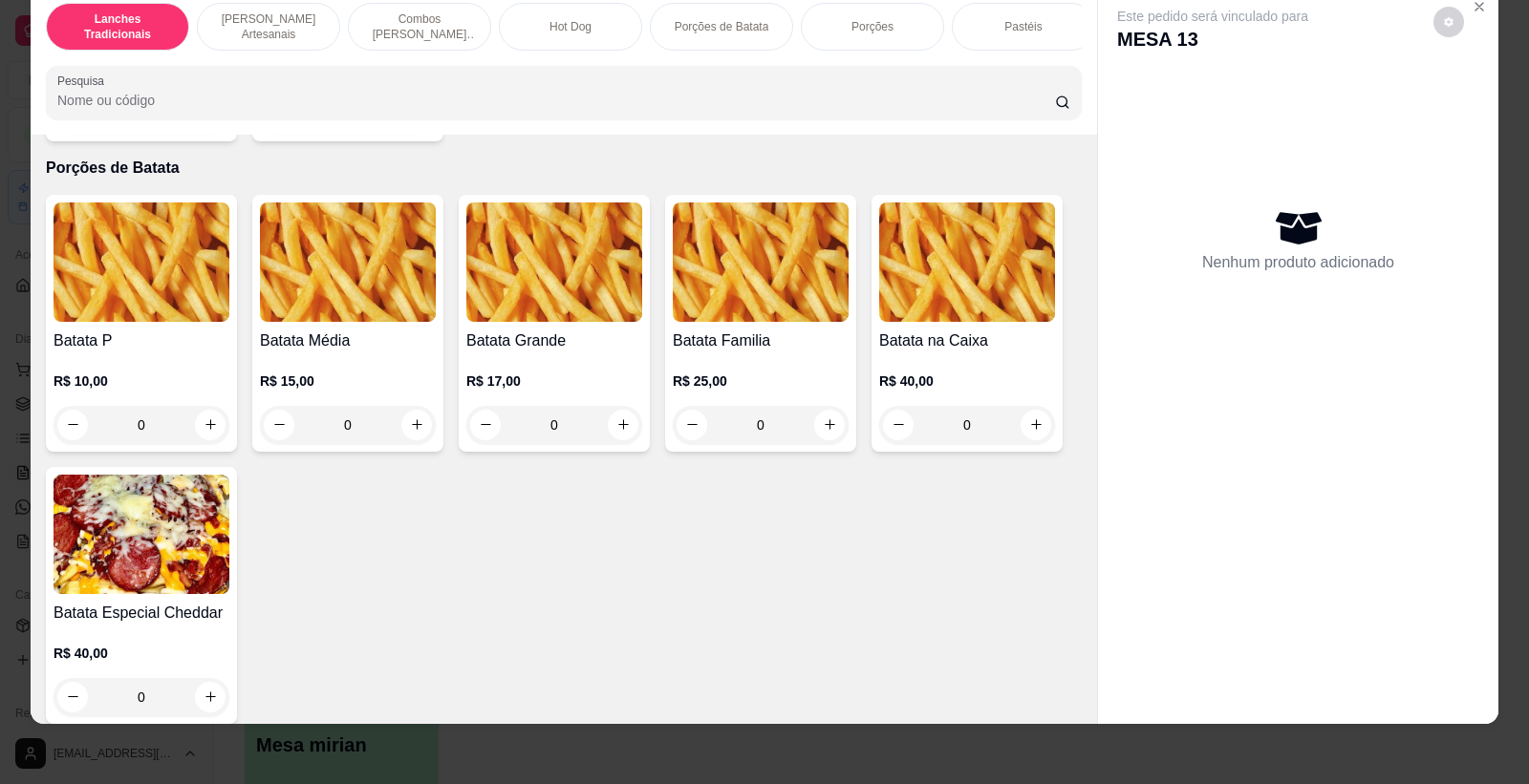
click at [159, 380] on div "R$ 10,00 0" at bounding box center [141, 398] width 176 height 91
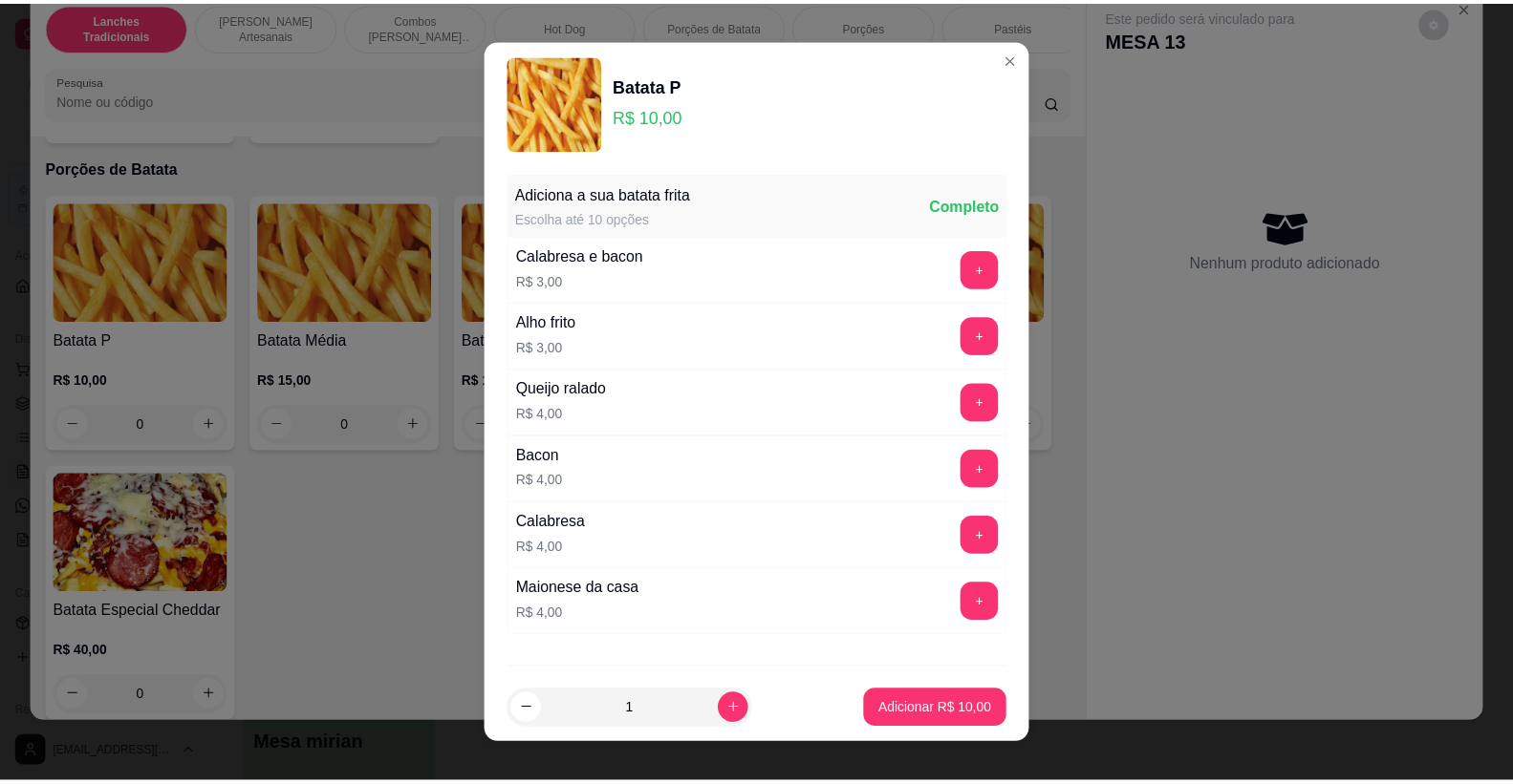
scroll to position [105, 0]
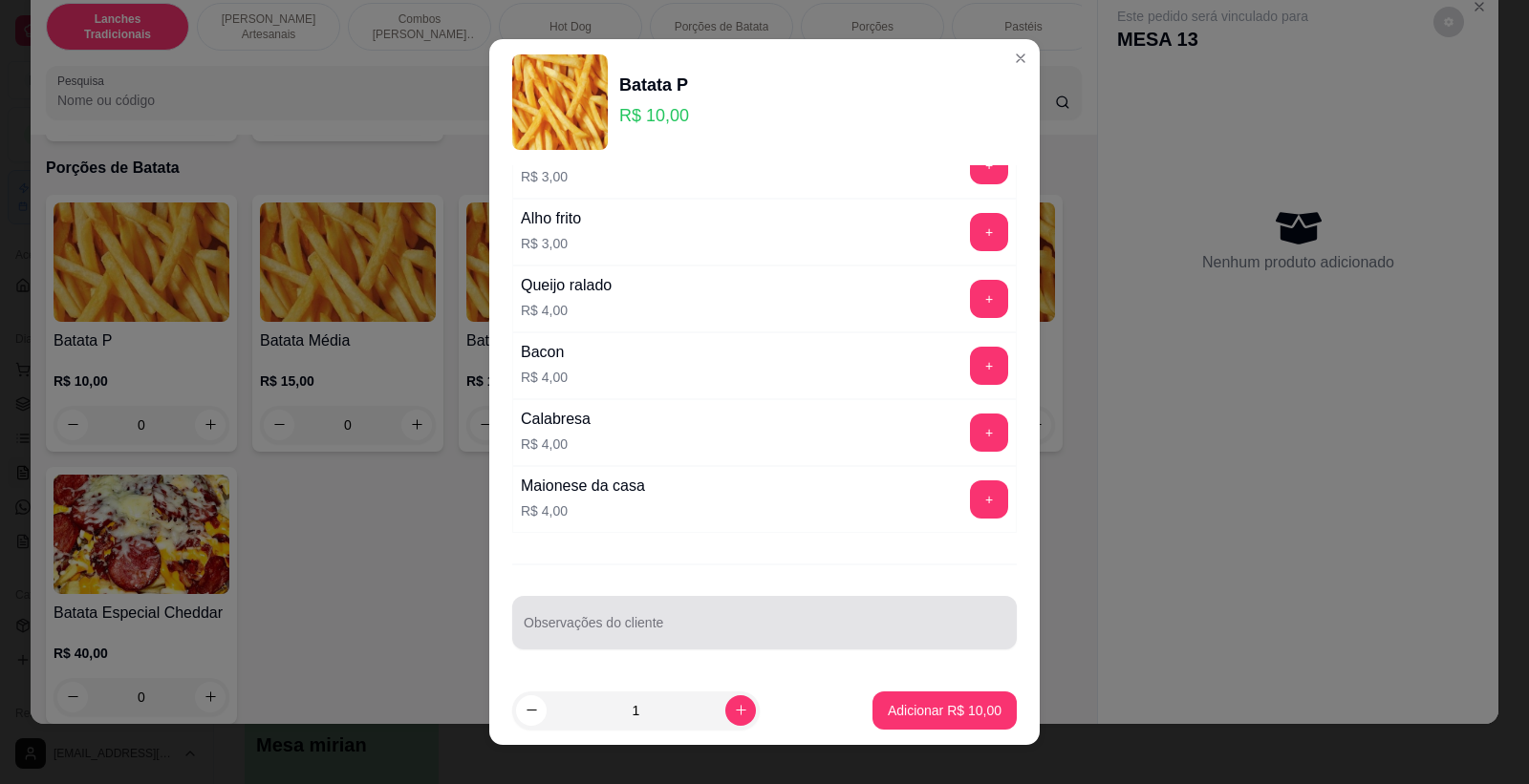
click at [774, 626] on input "Observações do cliente" at bounding box center [764, 630] width 482 height 19
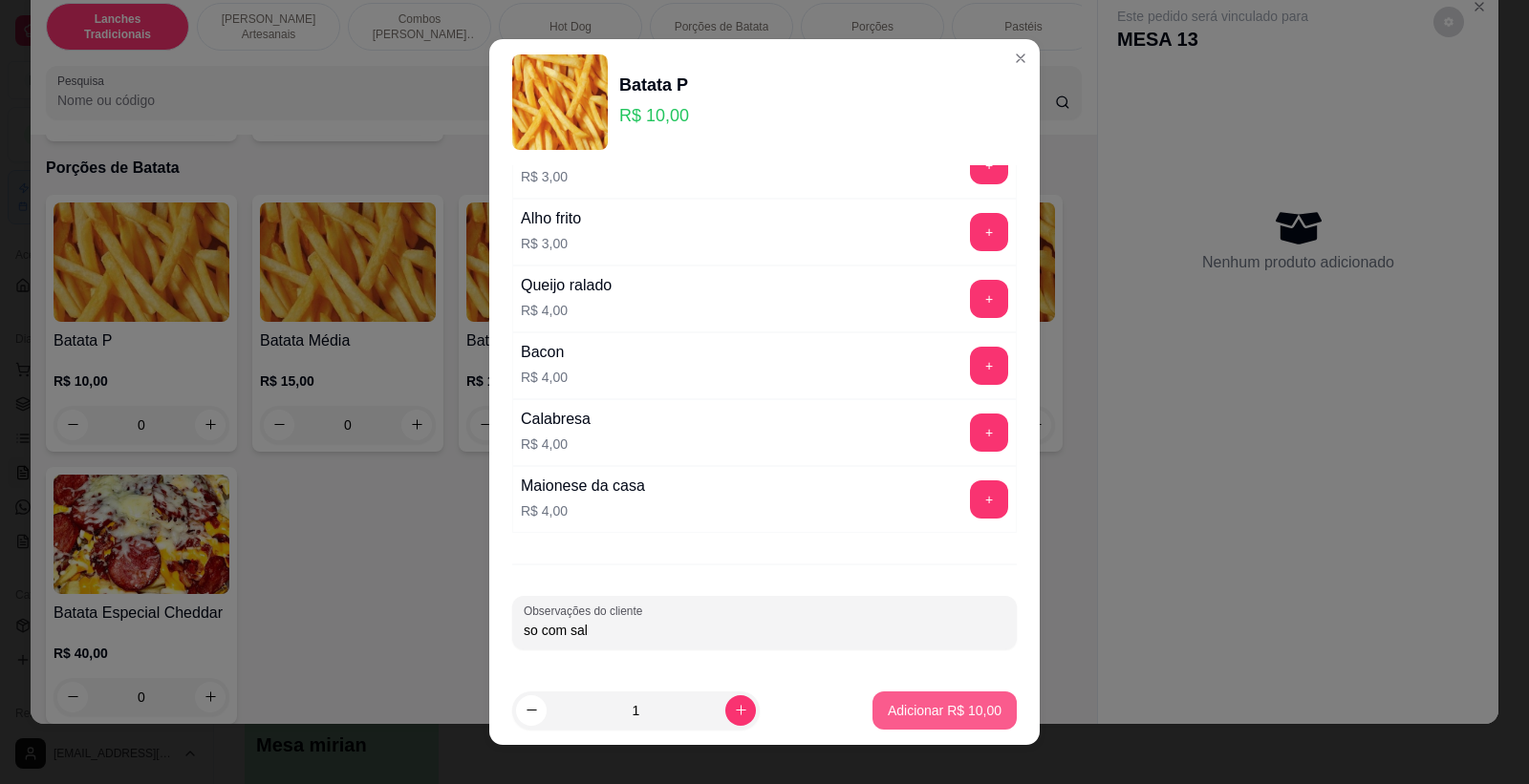
type input "so com sal"
click at [926, 716] on p "Adicionar R$ 10,00" at bounding box center [945, 710] width 111 height 18
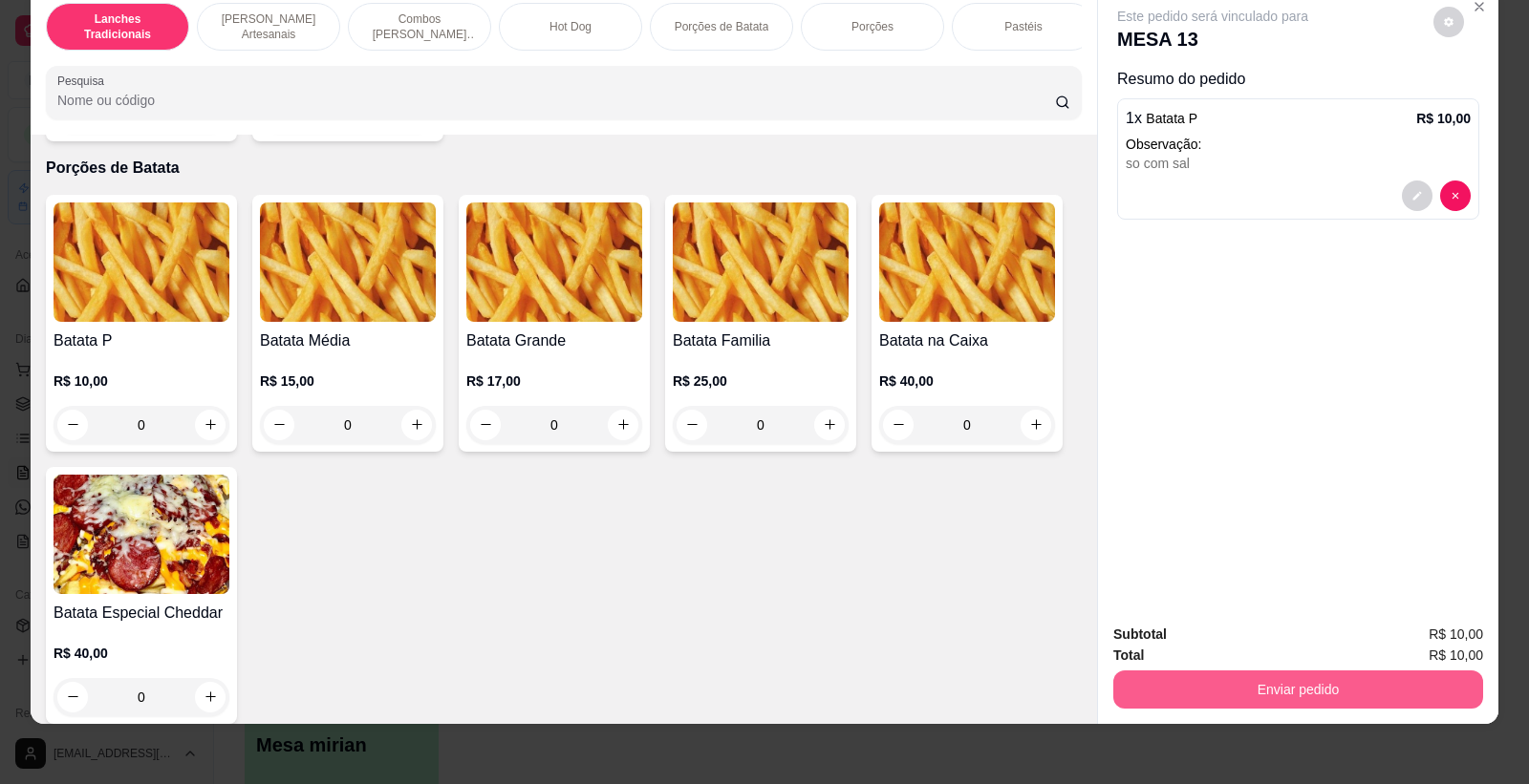
click at [1392, 684] on button "Enviar pedido" at bounding box center [1298, 690] width 370 height 38
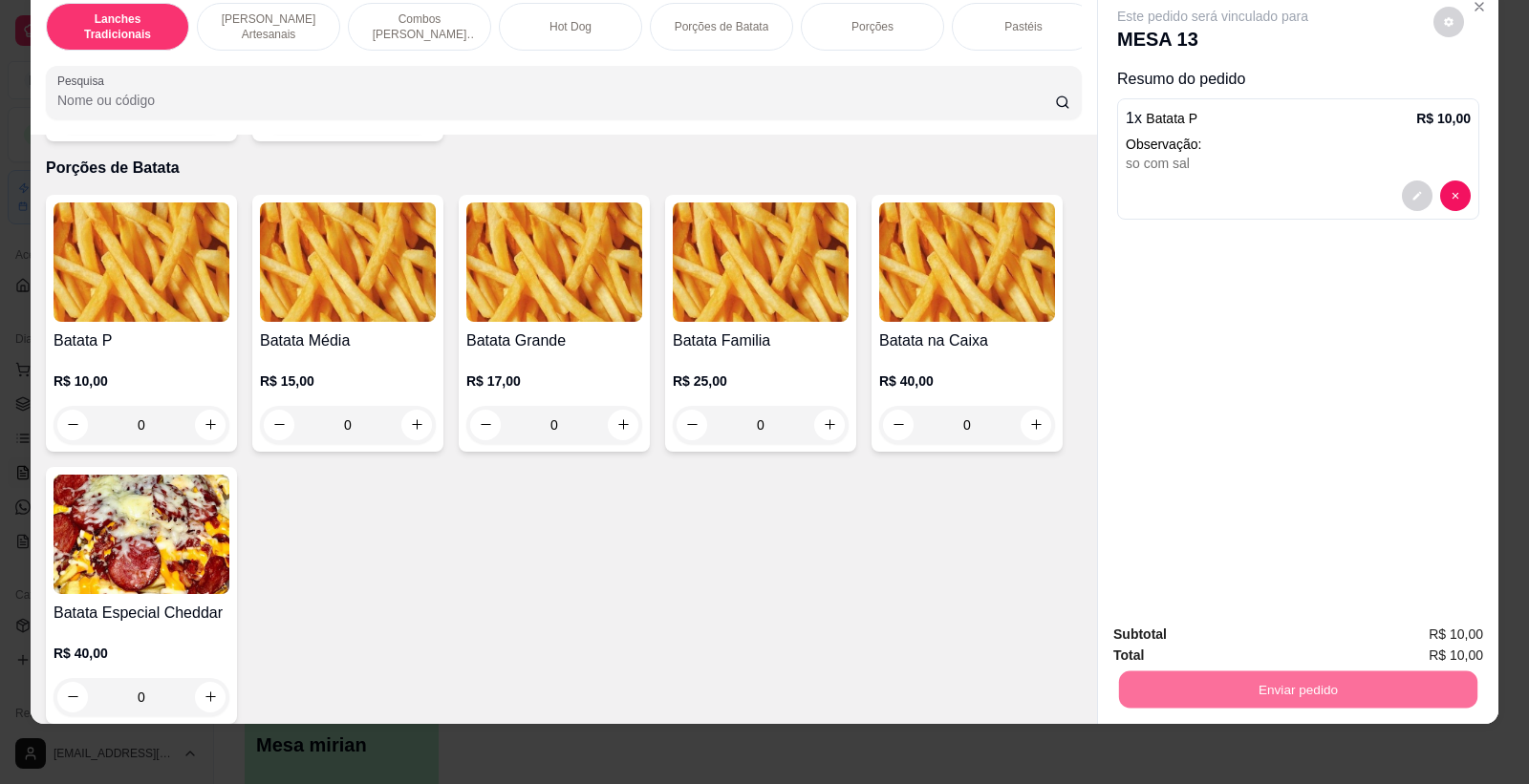
click at [1246, 632] on button "Não registrar e enviar pedido" at bounding box center [1235, 643] width 193 height 36
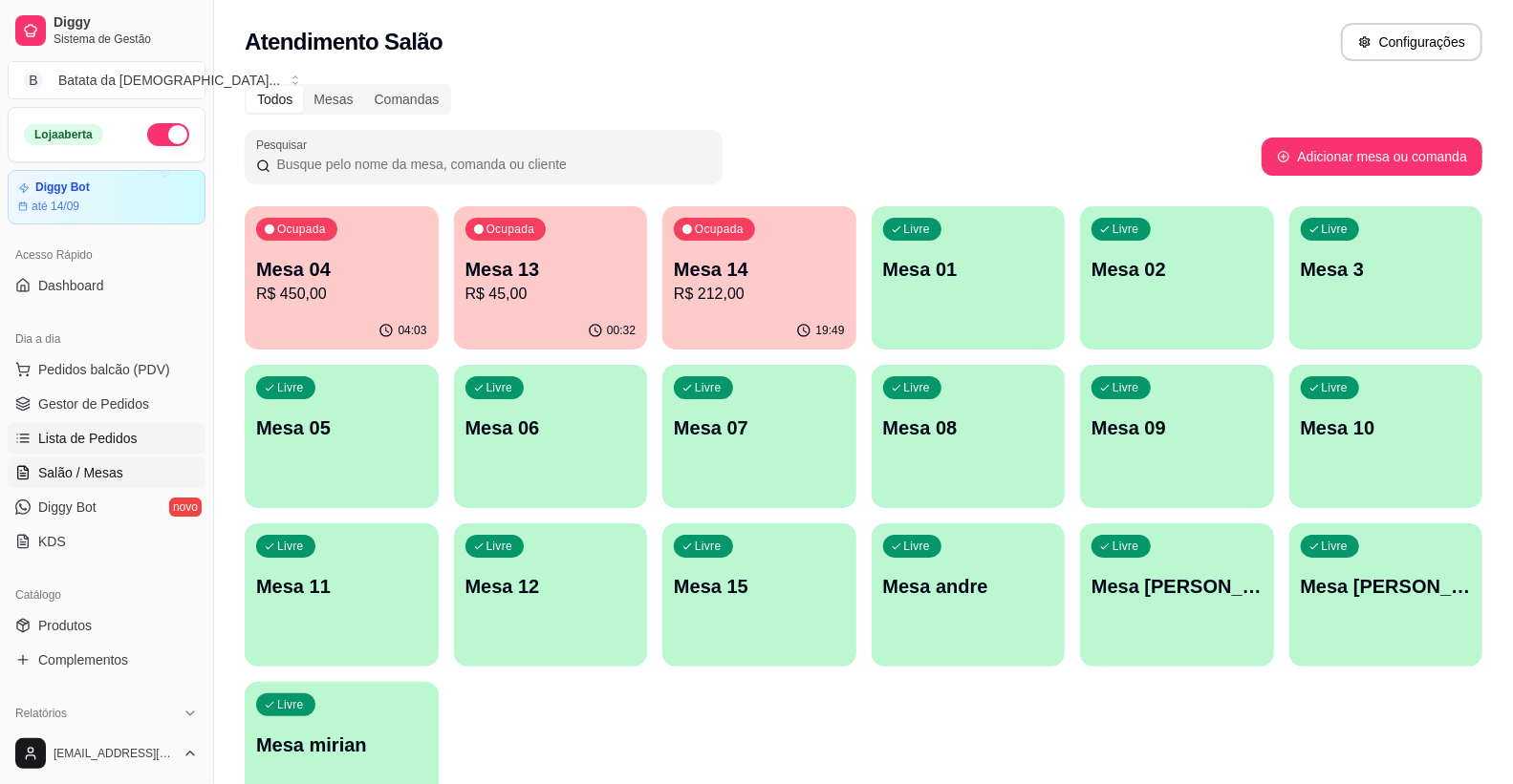
click at [78, 432] on span "Lista de Pedidos" at bounding box center [87, 438] width 99 height 19
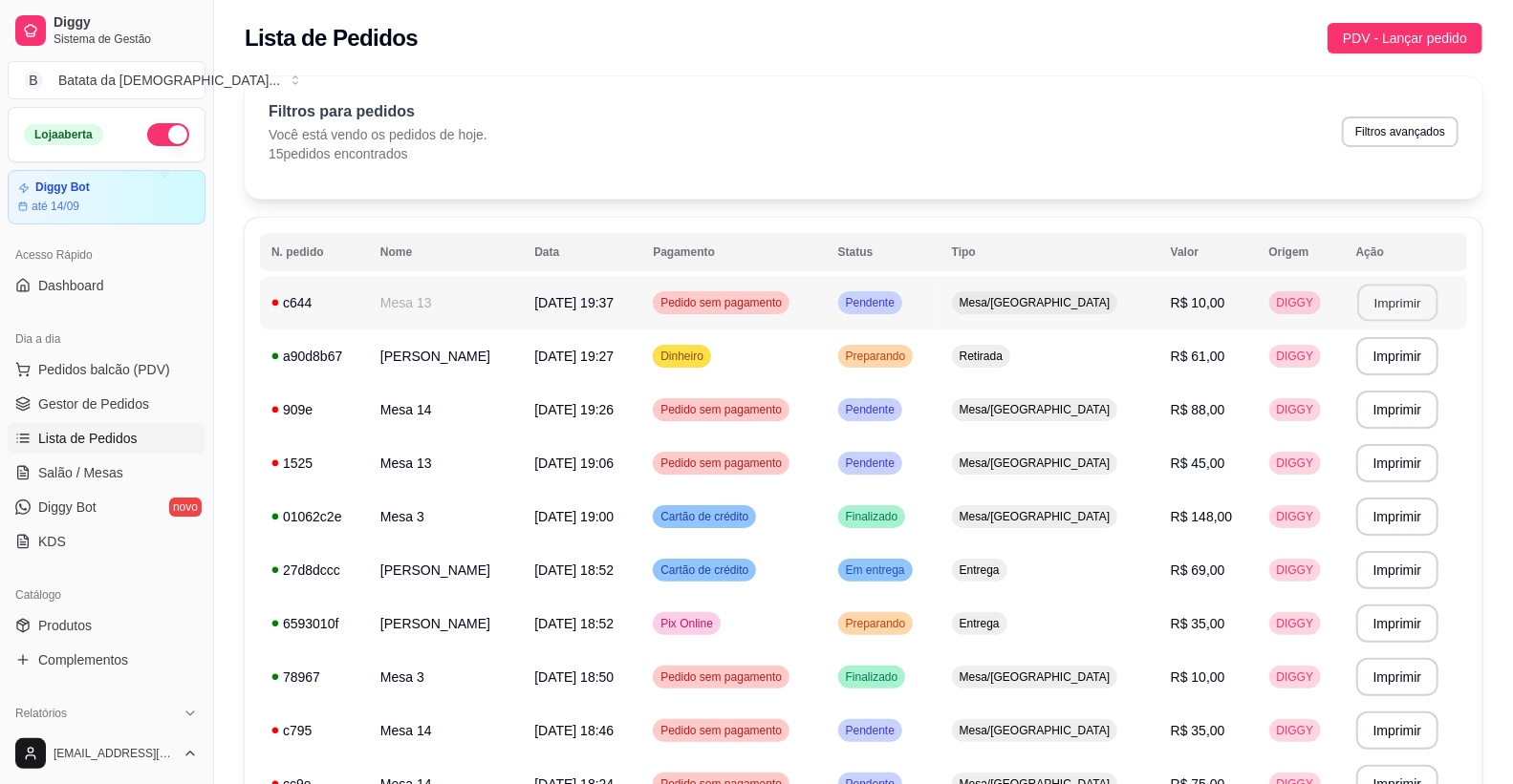
click at [1393, 303] on button "Imprimir" at bounding box center [1397, 304] width 81 height 38
